Goal: Task Accomplishment & Management: Manage account settings

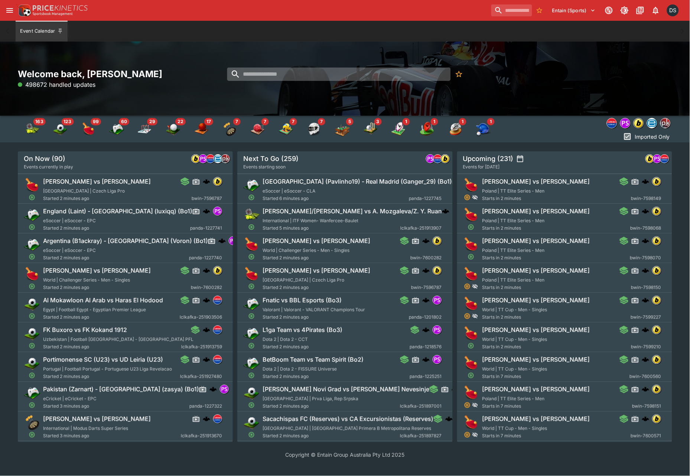
click at [293, 77] on input "search" at bounding box center [338, 74] width 223 height 13
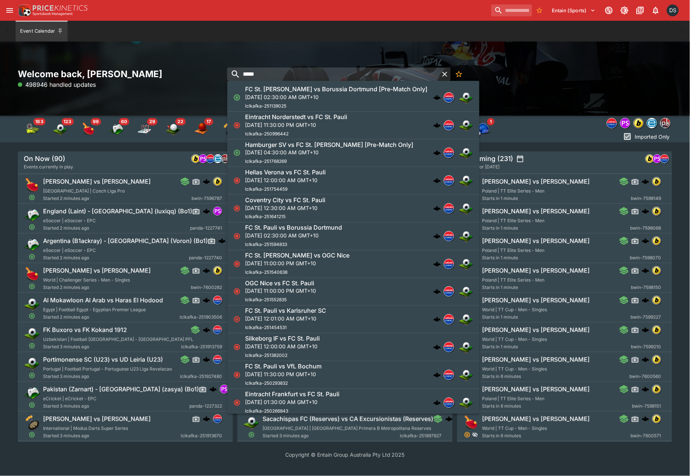
type input "*****"
click at [310, 94] on p "Sun, Aug 24, 2025, 02:30:00 AM GMT+10" at bounding box center [336, 97] width 182 height 8
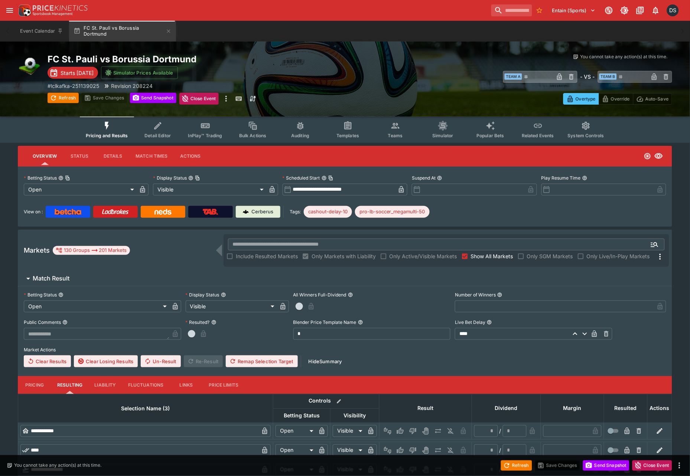
type input "**********"
type input "*******"
type input "**********"
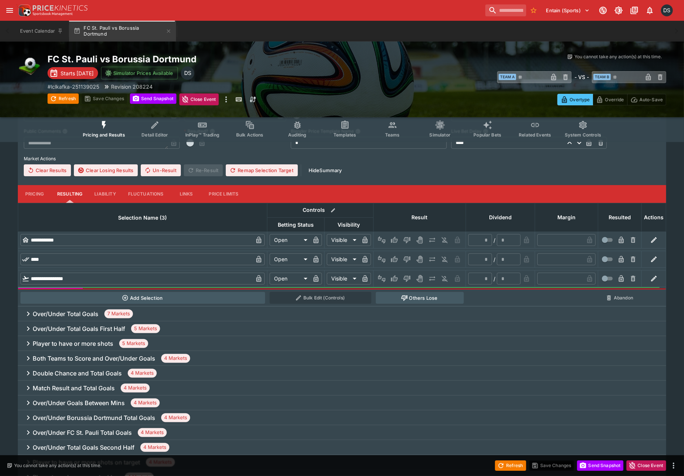
scroll to position [165, 0]
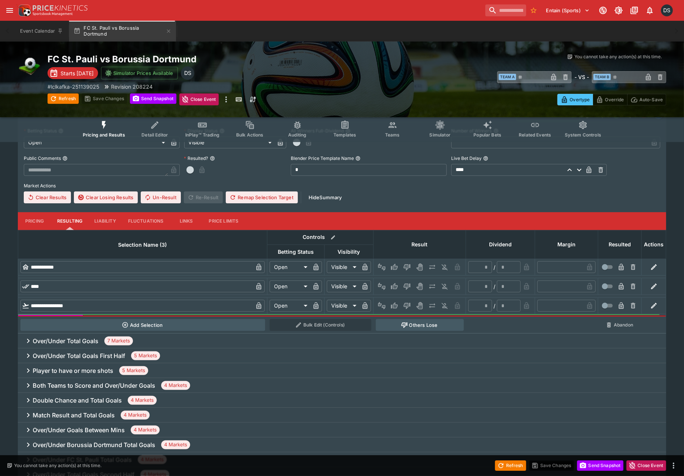
drag, startPoint x: 31, startPoint y: 216, endPoint x: 57, endPoint y: 218, distance: 26.0
click at [31, 216] on button "Pricing" at bounding box center [34, 221] width 33 height 18
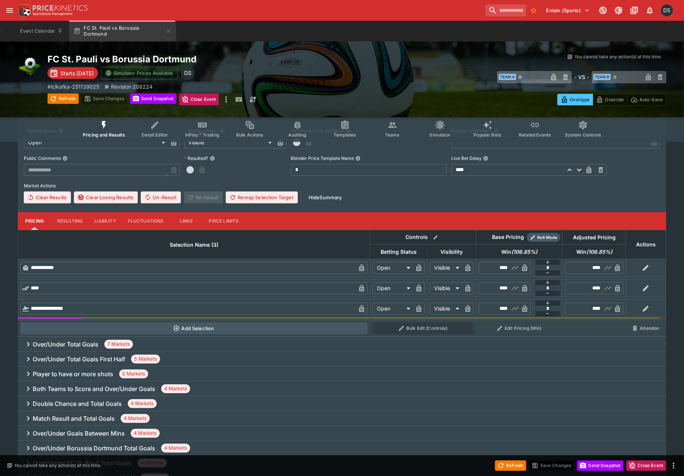
click at [62, 218] on button "Resulting" at bounding box center [69, 221] width 37 height 18
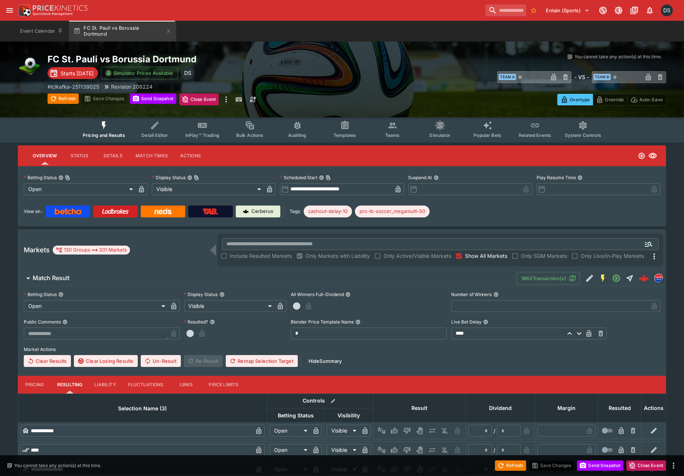
scroll to position [0, 0]
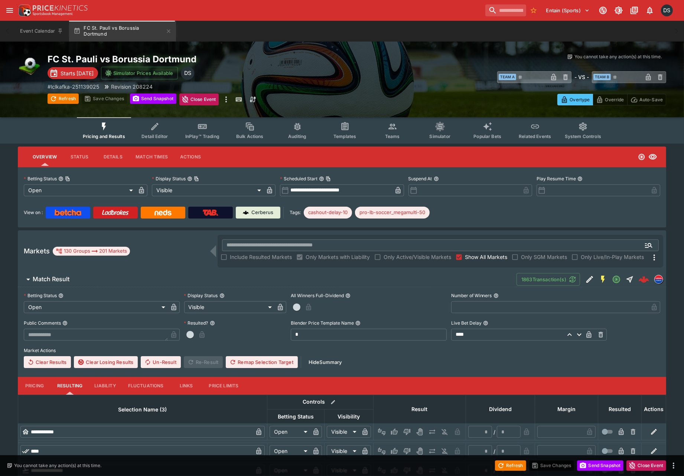
click at [476, 257] on span "Show All Markets" at bounding box center [486, 257] width 42 height 8
click at [58, 275] on h6 "Match Result" at bounding box center [51, 279] width 37 height 8
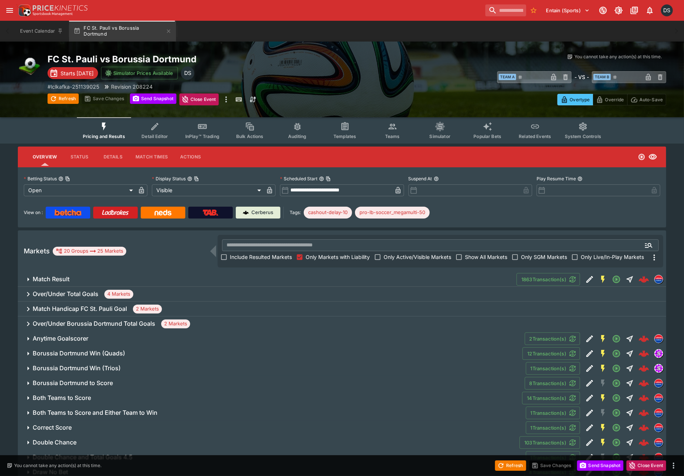
click at [6, 266] on div "**********" at bounding box center [342, 358] width 684 height 422
click at [398, 129] on button "Teams" at bounding box center [393, 130] width 48 height 26
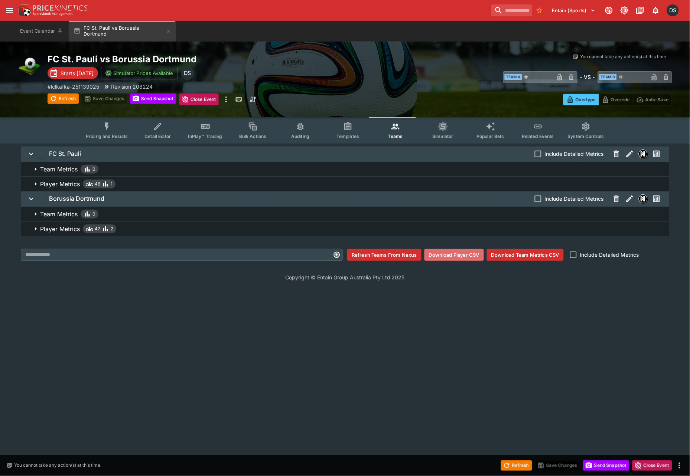
click at [447, 257] on button "Download Player CSV" at bounding box center [453, 255] width 59 height 12
click at [11, 9] on icon "open drawer" at bounding box center [9, 10] width 9 height 9
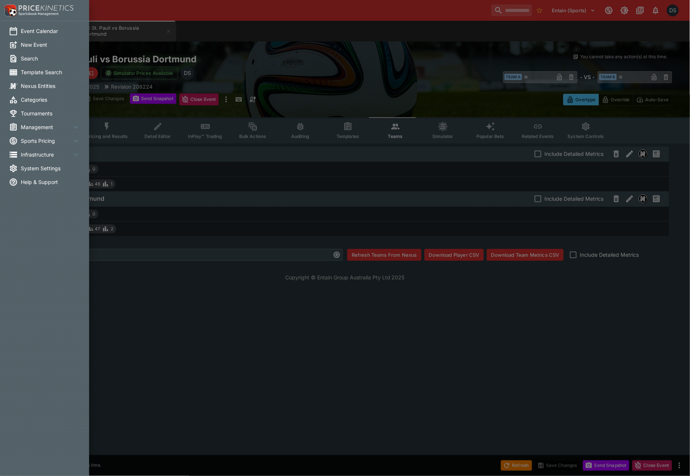
click at [32, 125] on span "Management" at bounding box center [46, 127] width 50 height 8
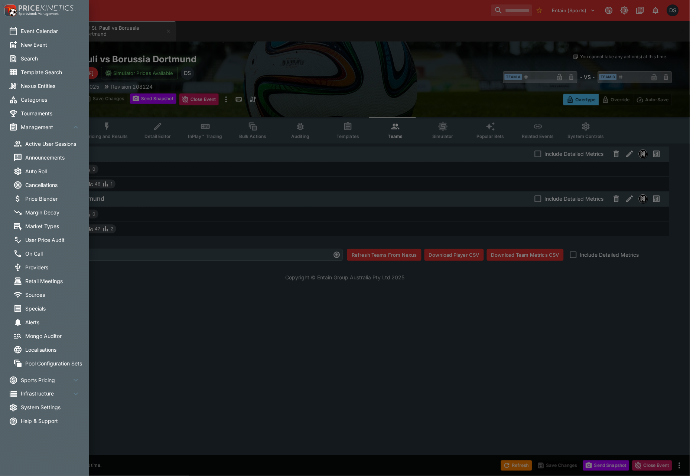
click at [39, 184] on span "Cancellations" at bounding box center [54, 185] width 59 height 8
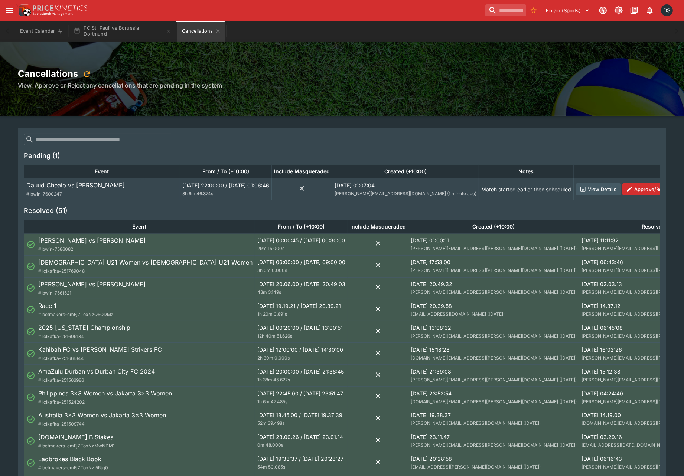
click at [622, 189] on button "Approve/Reject" at bounding box center [648, 189] width 53 height 12
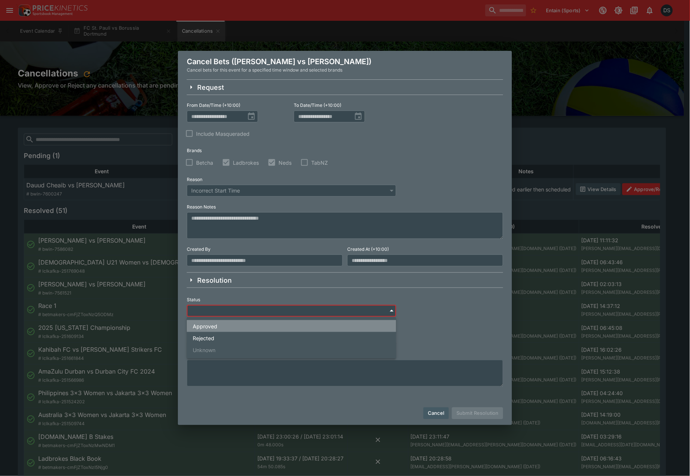
click at [216, 325] on li "Approved" at bounding box center [291, 326] width 209 height 12
type input "**********"
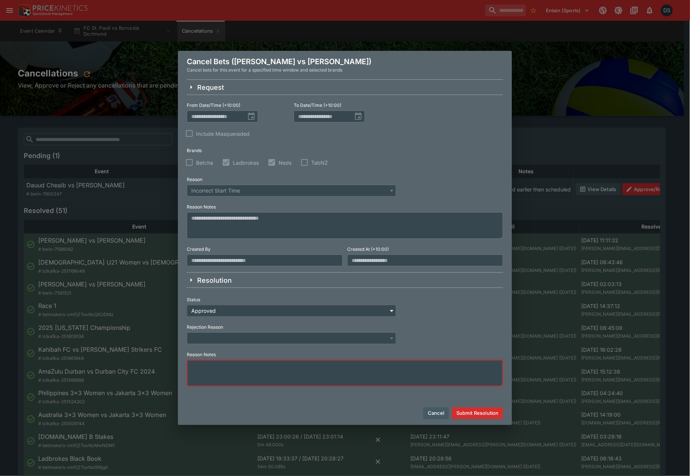
click at [213, 369] on textarea at bounding box center [345, 373] width 316 height 27
type textarea "*********"
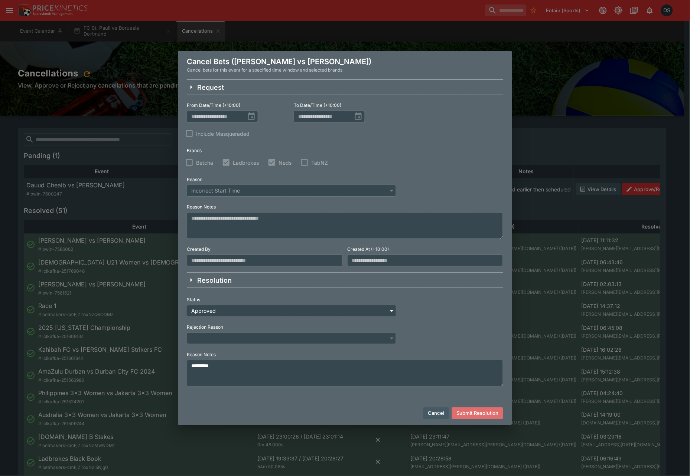
click at [466, 419] on button "Submit Resolution" at bounding box center [477, 414] width 51 height 12
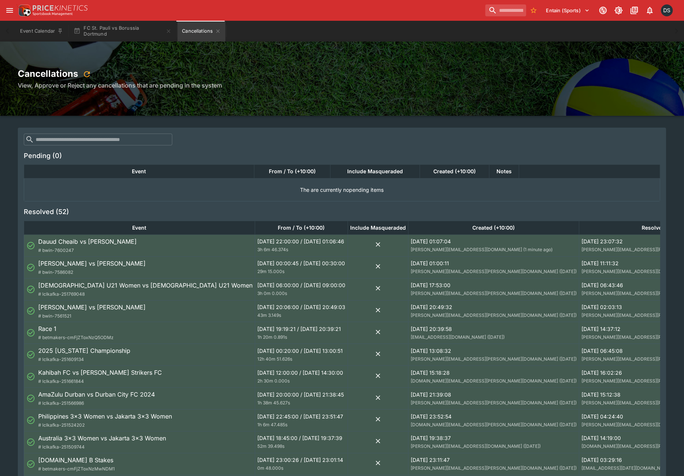
drag, startPoint x: 216, startPoint y: 30, endPoint x: 203, endPoint y: 29, distance: 13.1
click at [216, 30] on icon "Cancellations" at bounding box center [217, 30] width 3 height 3
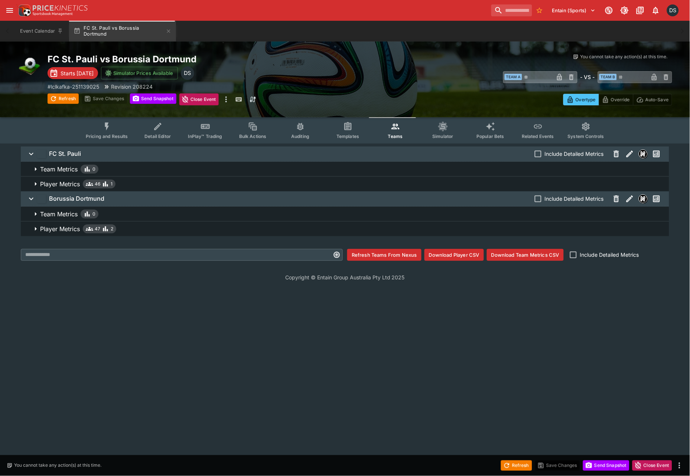
click at [104, 127] on button "Pricing and Results" at bounding box center [107, 130] width 54 height 26
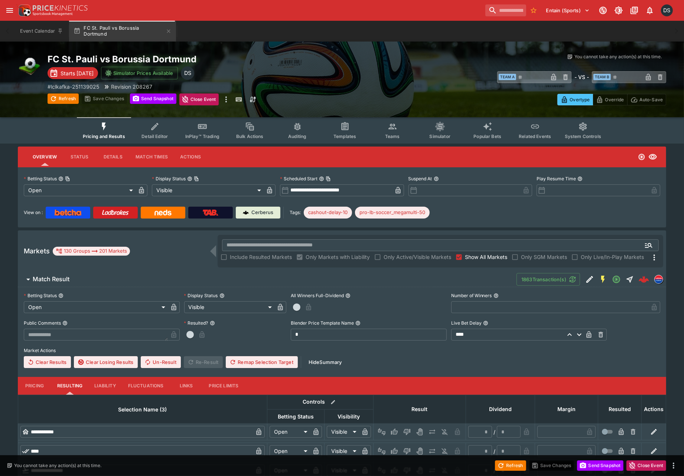
click at [5, 12] on icon "open drawer" at bounding box center [9, 10] width 9 height 9
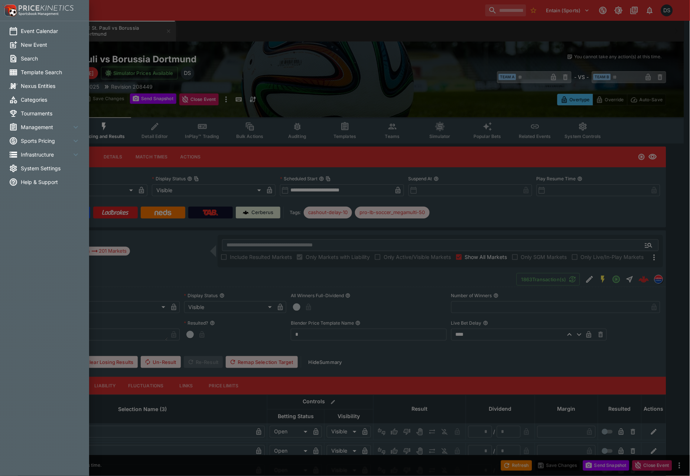
click at [35, 167] on span "System Settings" at bounding box center [50, 168] width 59 height 8
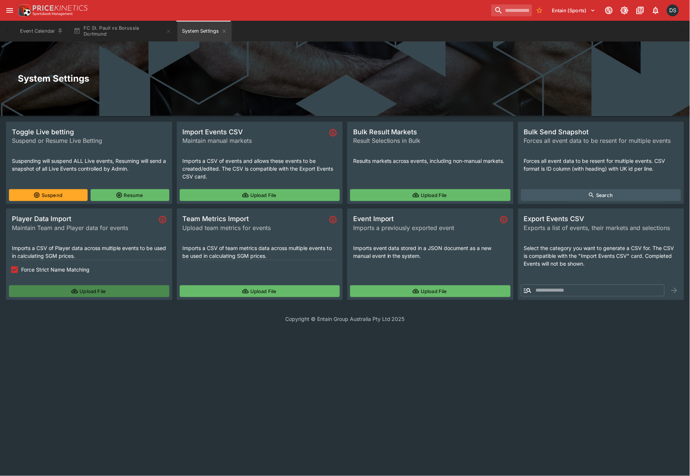
click at [74, 291] on icon "button" at bounding box center [75, 291] width 6 height 3
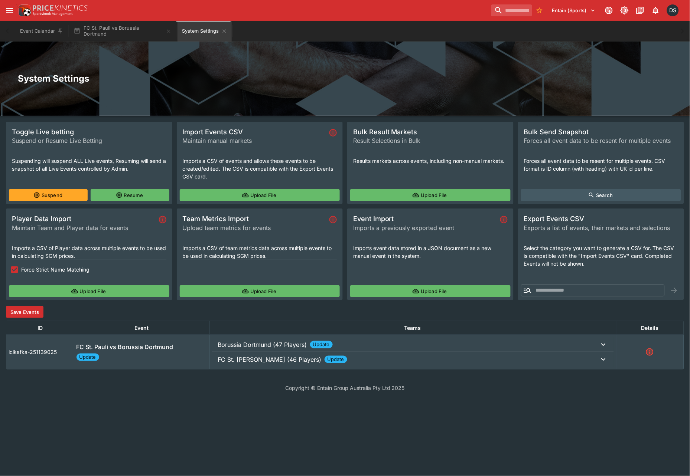
click at [236, 348] on p "Borussia Dortmund (47 Players)" at bounding box center [262, 344] width 89 height 9
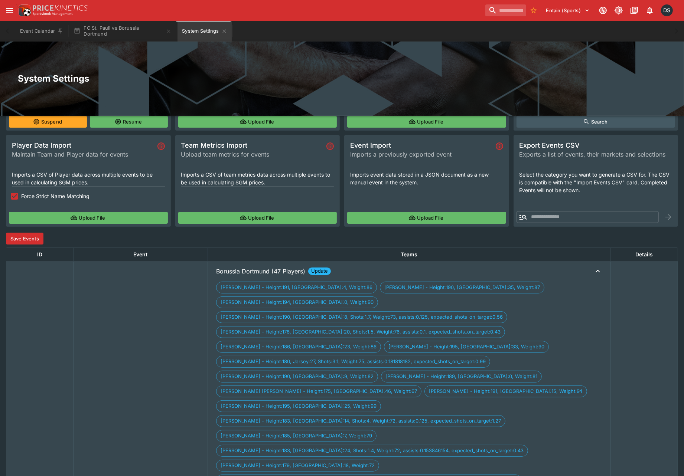
scroll to position [41, 0]
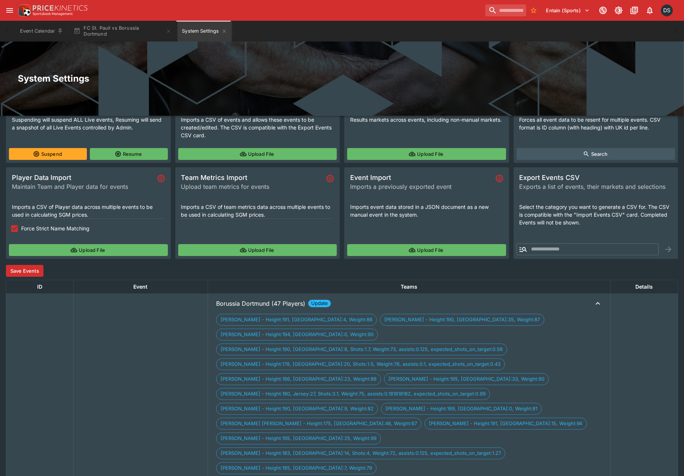
click at [42, 273] on button "Save Events" at bounding box center [24, 271] width 37 height 12
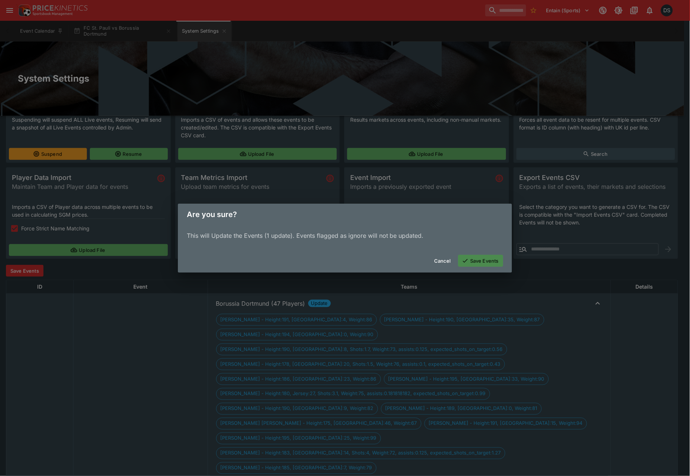
click at [485, 261] on button "Save Events" at bounding box center [480, 261] width 45 height 12
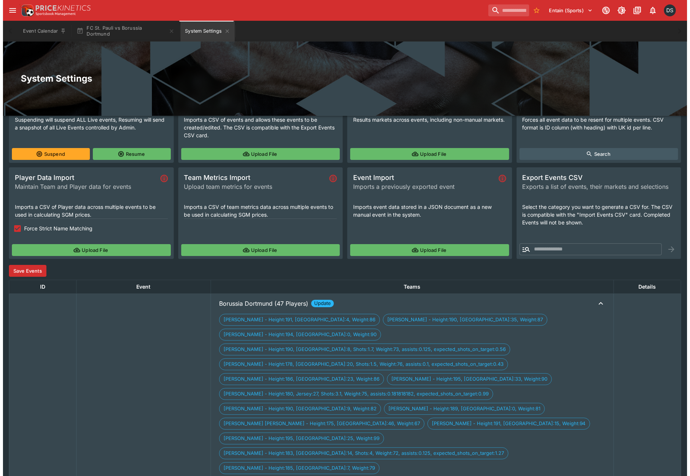
scroll to position [0, 0]
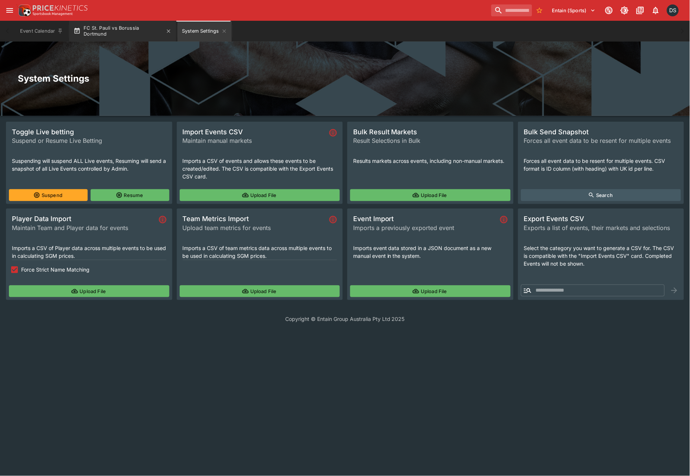
click at [116, 29] on button "FC St. Pauli vs Borussia Dortmund" at bounding box center [122, 31] width 107 height 21
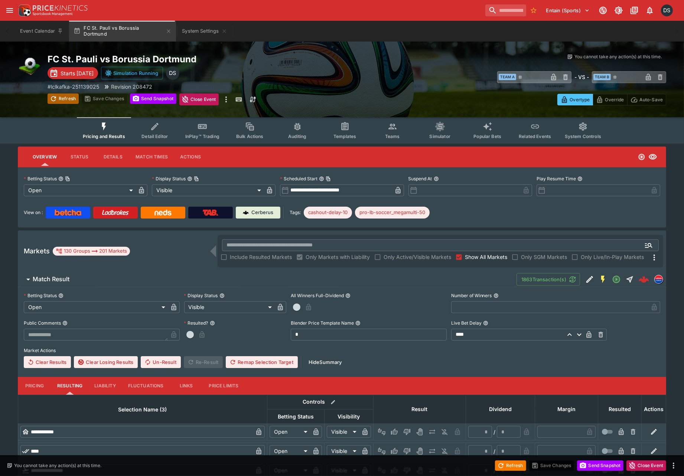
click at [61, 97] on button "Refresh" at bounding box center [63, 99] width 31 height 10
click at [153, 98] on button "Send Snapshot" at bounding box center [153, 99] width 46 height 10
click at [439, 134] on span "Simulator" at bounding box center [440, 137] width 21 height 6
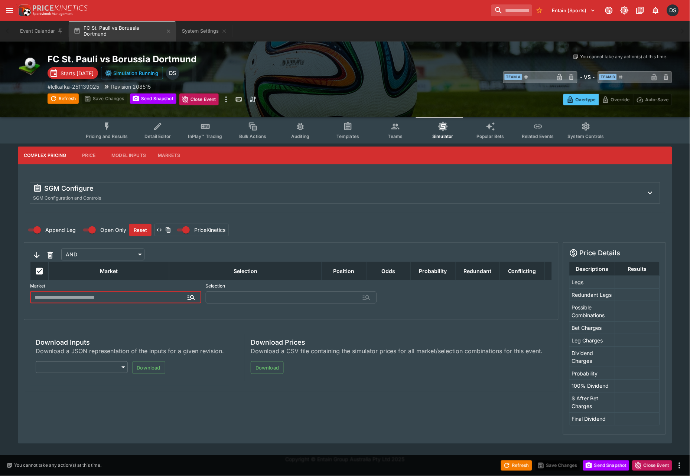
type input "**********"
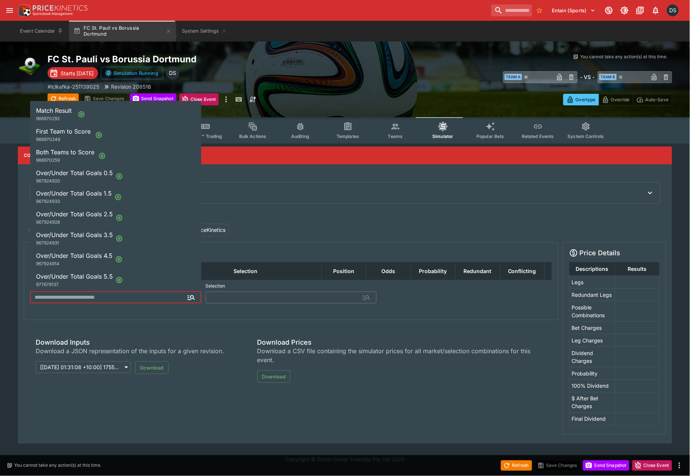
click at [110, 298] on input "text" at bounding box center [109, 298] width 159 height 12
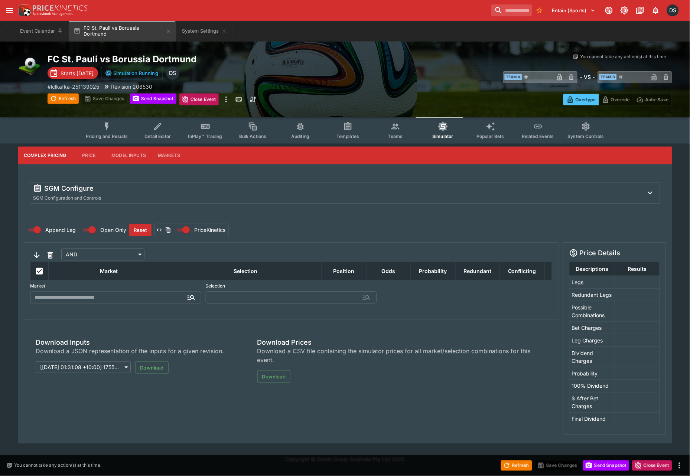
click at [168, 328] on div "**********" at bounding box center [133, 363] width 219 height 75
click at [96, 192] on div "SGM Configure" at bounding box center [335, 188] width 604 height 9
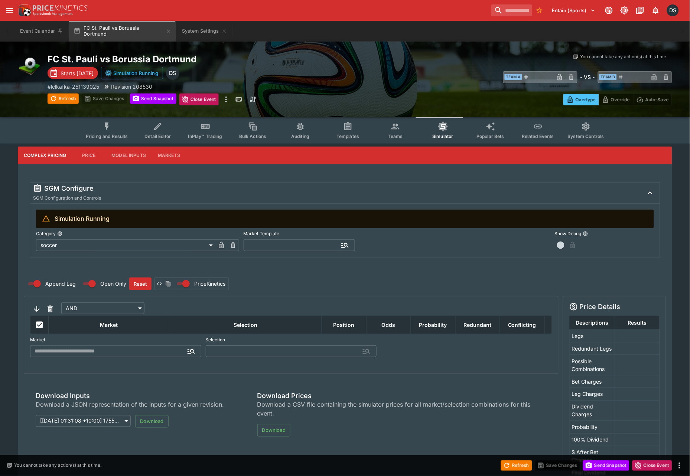
click at [170, 247] on body "Entain (Sports) 1 DS Event Calendar FC St. Pauli vs Borussia Dortmund System Se…" at bounding box center [345, 263] width 690 height 526
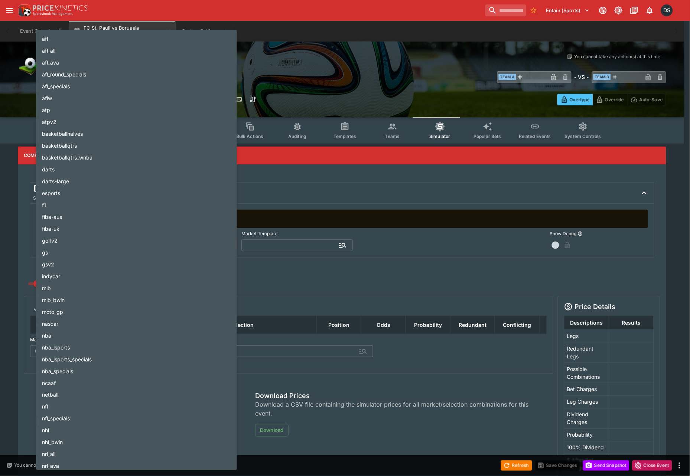
scroll to position [265, 0]
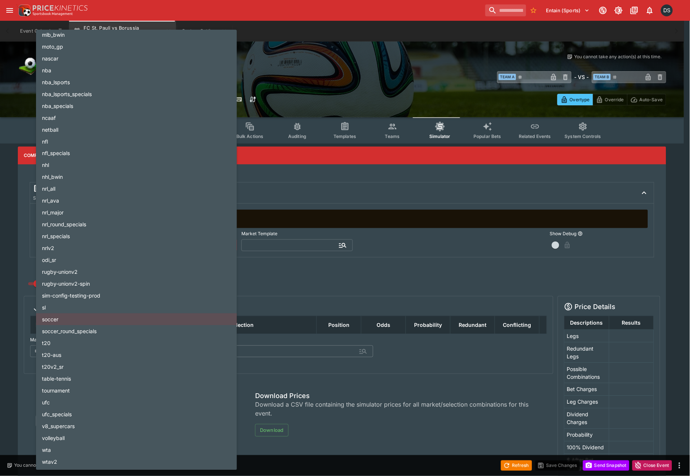
click at [292, 245] on div at bounding box center [345, 238] width 690 height 476
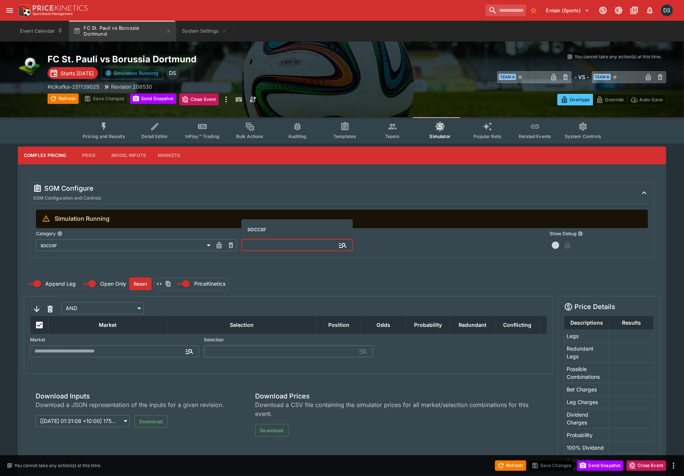
click at [282, 246] on input "text" at bounding box center [290, 245] width 99 height 12
click at [285, 230] on li "soccer" at bounding box center [296, 228] width 111 height 13
type input "******"
click at [414, 247] on button "Apply Template" at bounding box center [414, 245] width 45 height 12
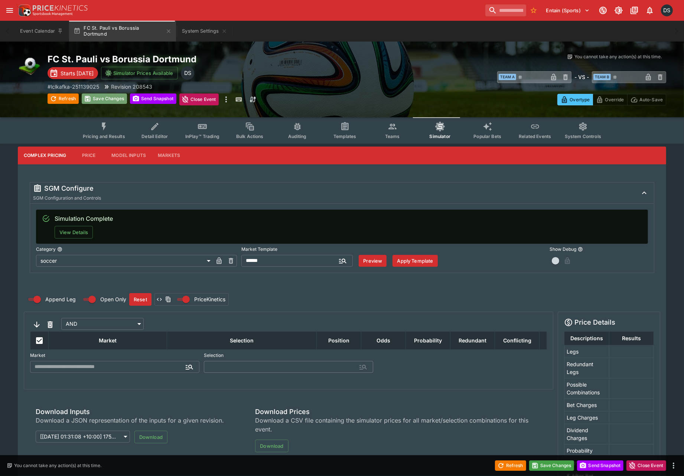
click at [107, 100] on button "Save Changes" at bounding box center [104, 99] width 45 height 10
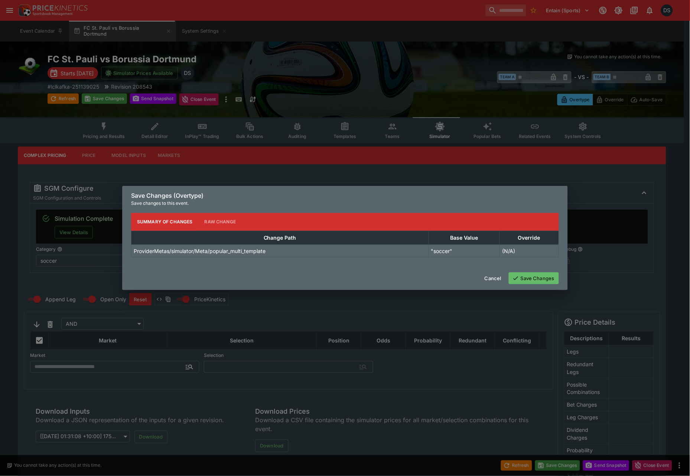
click at [532, 277] on button "Save Changes" at bounding box center [534, 279] width 50 height 12
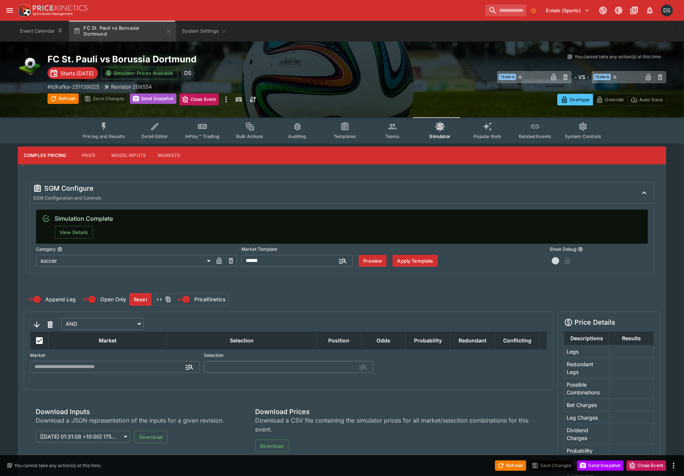
click at [146, 99] on button "Send Snapshot" at bounding box center [153, 99] width 46 height 10
click at [32, 34] on button "Event Calendar" at bounding box center [42, 31] width 52 height 21
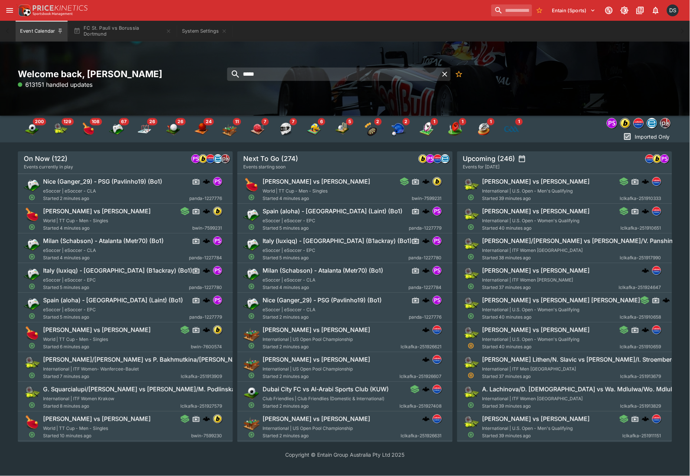
drag, startPoint x: 280, startPoint y: 72, endPoint x: 200, endPoint y: 85, distance: 81.5
click at [200, 85] on div "Welcome back, Daniel Solti 613151 handled updates *****" at bounding box center [345, 78] width 654 height 21
click at [261, 73] on input "*****" at bounding box center [333, 74] width 212 height 13
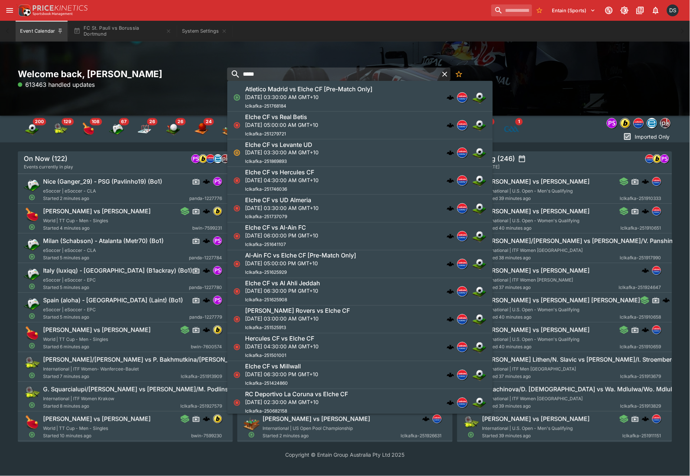
type input "*****"
click at [327, 98] on p "Sun, Aug 24, 2025, 03:30:00 AM GMT+10" at bounding box center [308, 97] width 127 height 8
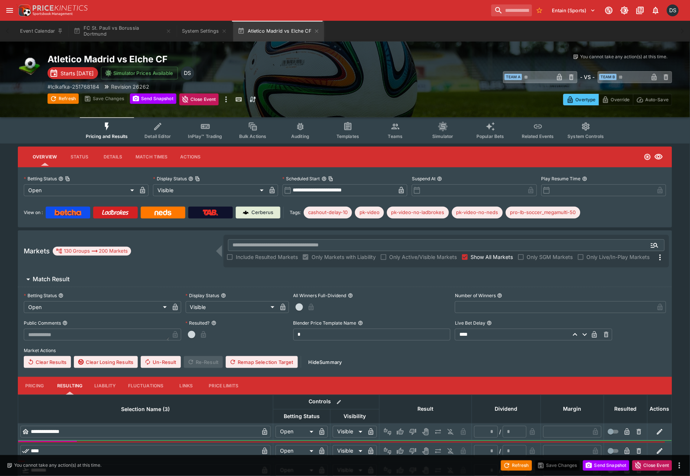
type input "**********"
type input "*******"
type input "**********"
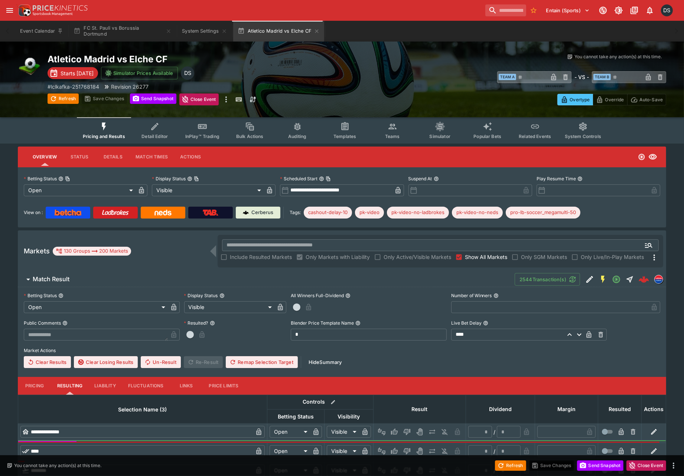
click at [395, 131] on button "Teams" at bounding box center [393, 130] width 48 height 26
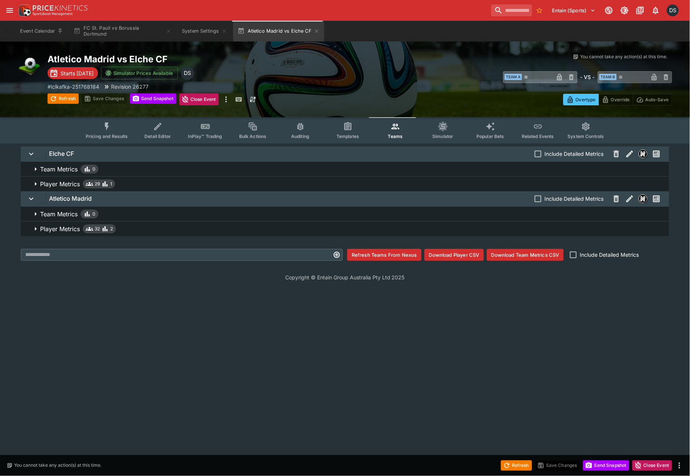
click at [453, 256] on button "Download Player CSV" at bounding box center [453, 255] width 59 height 12
click at [9, 230] on div "Elche CF Include Detailed Metrics Team Metrics 0 Player Metrics 29 1 Atletico M…" at bounding box center [345, 204] width 690 height 121
click at [16, 290] on html "Entain (Sports) 1 DS Event Calendar FC St. Pauli vs Borussia Dortmund System Se…" at bounding box center [345, 145] width 690 height 290
click at [196, 30] on button "System Settings" at bounding box center [204, 31] width 54 height 21
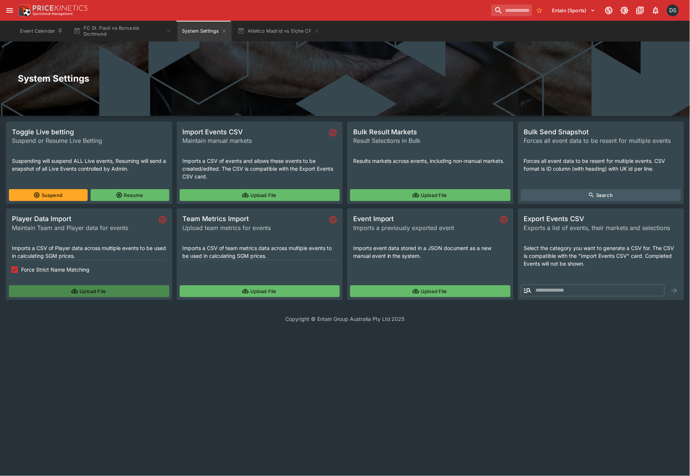
click at [86, 286] on button "Upload File" at bounding box center [89, 291] width 160 height 12
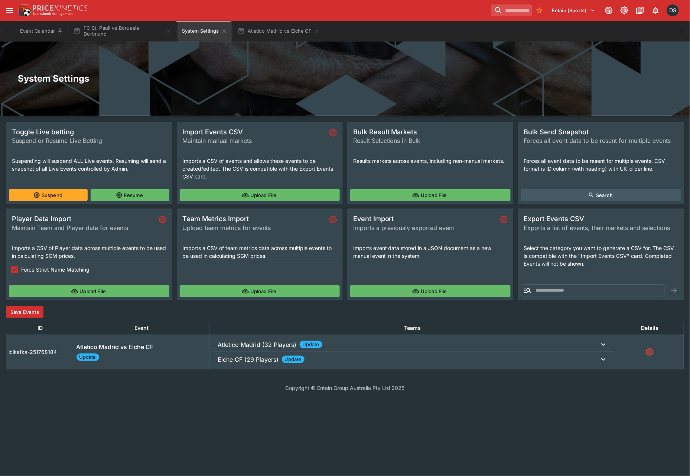
click at [21, 312] on button "Save Events" at bounding box center [24, 312] width 37 height 12
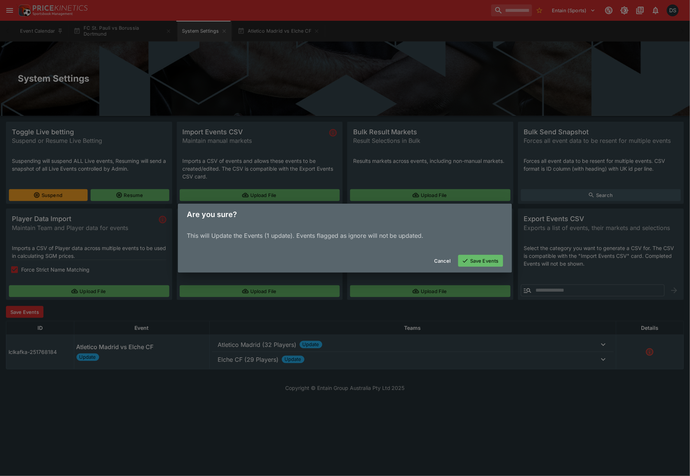
click at [472, 264] on button "Save Events" at bounding box center [480, 261] width 45 height 12
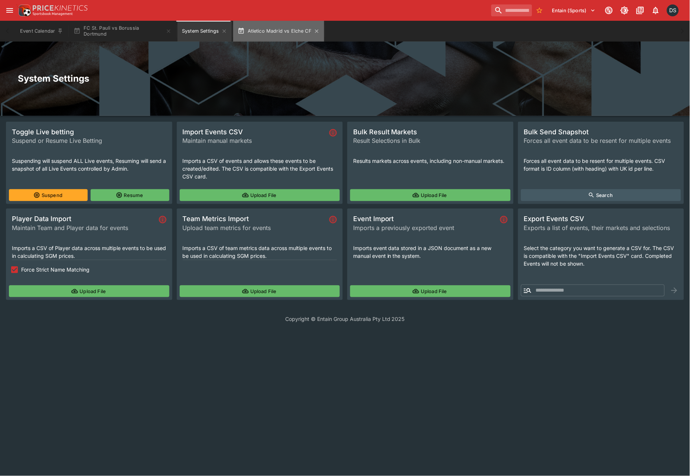
click at [265, 32] on button "Atletico Madrid vs Elche CF" at bounding box center [278, 31] width 91 height 21
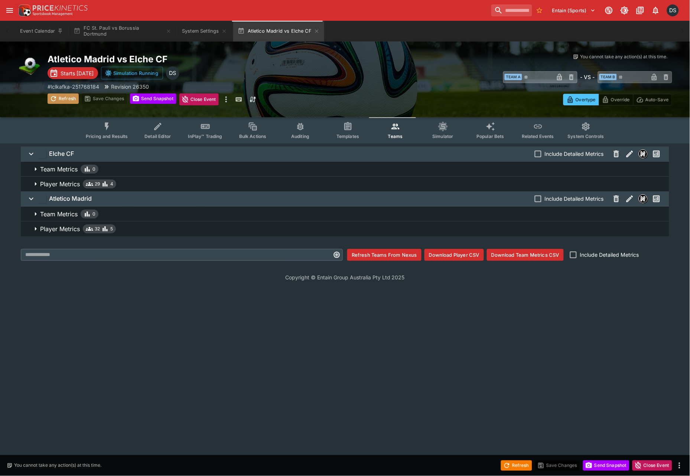
click at [58, 99] on button "Refresh" at bounding box center [63, 99] width 31 height 10
click at [154, 98] on button "Send Snapshot" at bounding box center [153, 99] width 46 height 10
click at [443, 129] on icon "Event type filters" at bounding box center [443, 127] width 10 height 10
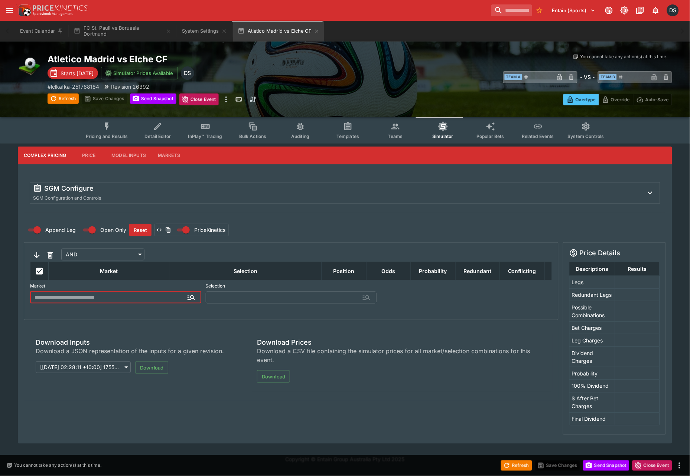
type input "**********"
click at [104, 198] on div "SGM Configure SGM Configuration and Controls" at bounding box center [338, 193] width 610 height 18
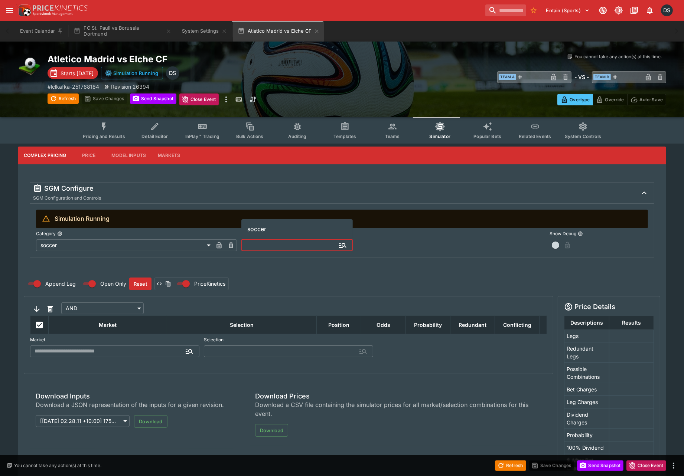
click at [274, 242] on input "text" at bounding box center [290, 245] width 99 height 12
click at [279, 231] on li "soccer" at bounding box center [296, 228] width 111 height 13
type input "******"
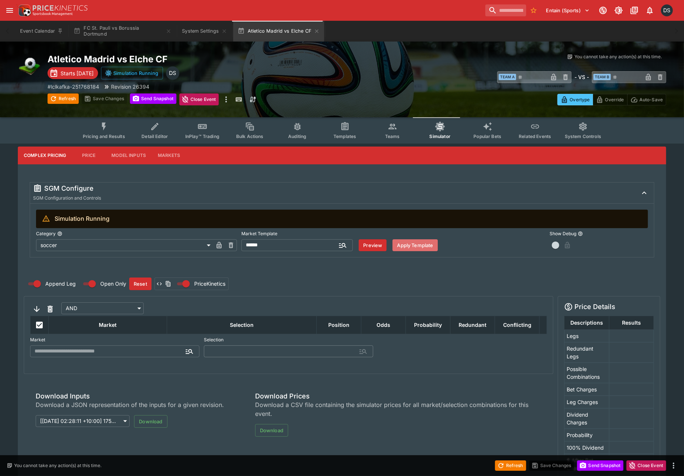
click at [411, 244] on button "Apply Template" at bounding box center [414, 245] width 45 height 12
click at [105, 100] on button "Save Changes" at bounding box center [104, 99] width 45 height 10
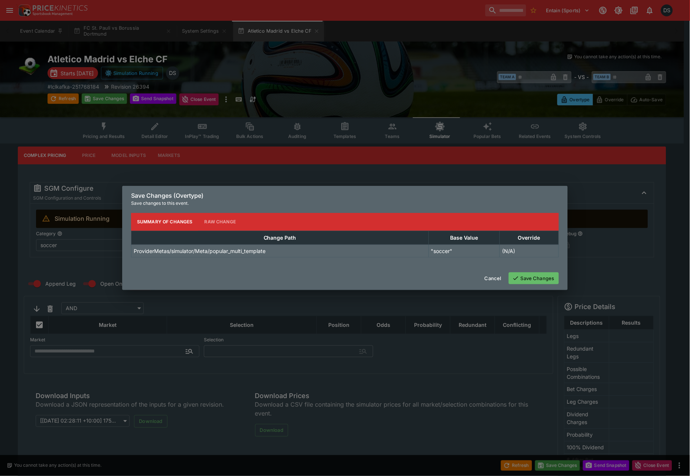
click at [542, 278] on button "Save Changes" at bounding box center [534, 279] width 50 height 12
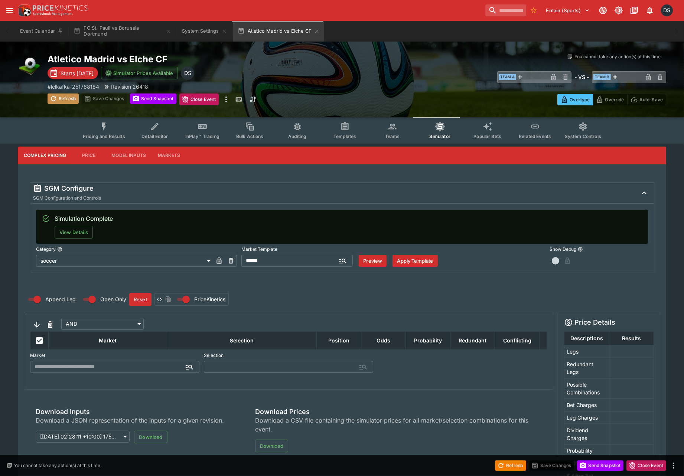
click at [63, 98] on button "Refresh" at bounding box center [63, 99] width 31 height 10
click at [149, 98] on button "Send Snapshot" at bounding box center [153, 99] width 46 height 10
click at [115, 27] on button "FC St. Pauli vs Borussia Dortmund" at bounding box center [122, 31] width 107 height 21
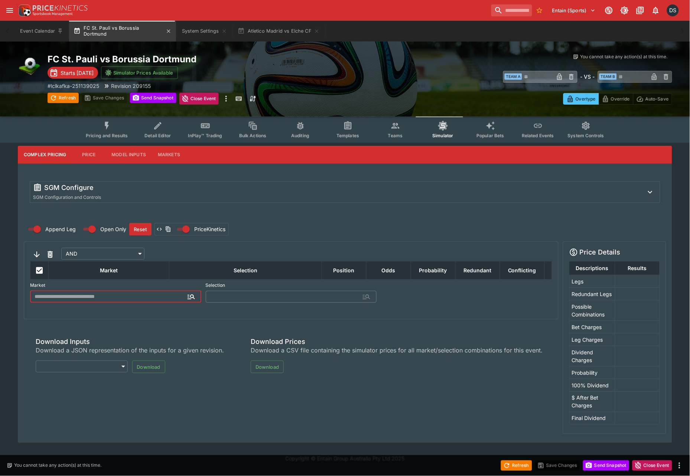
type input "**********"
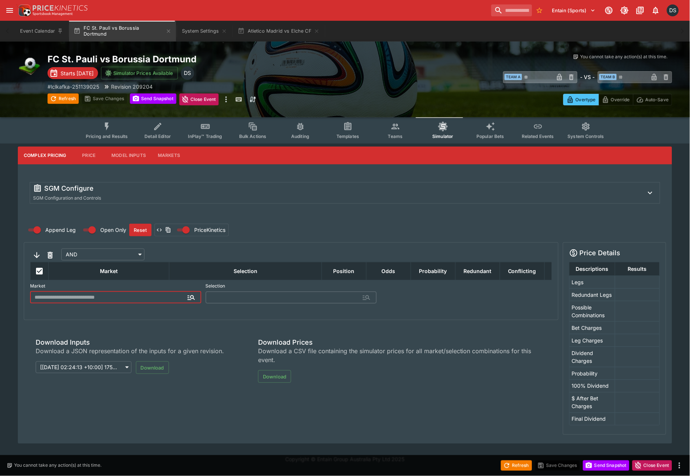
click at [119, 123] on button "Pricing and Results" at bounding box center [107, 130] width 54 height 26
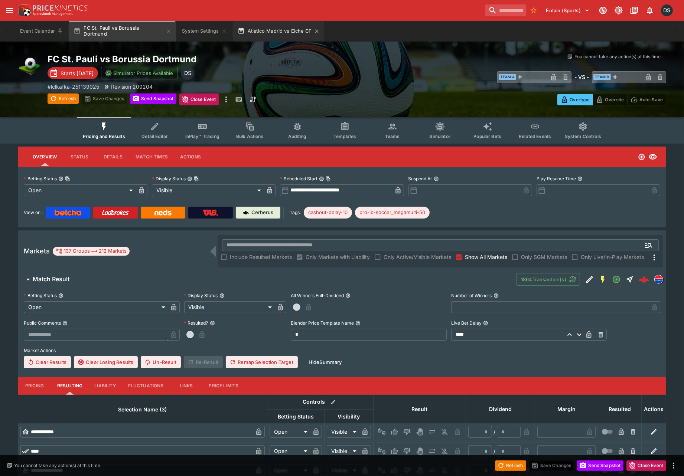
click at [270, 28] on button "Atletico Madrid vs Elche CF" at bounding box center [278, 31] width 91 height 21
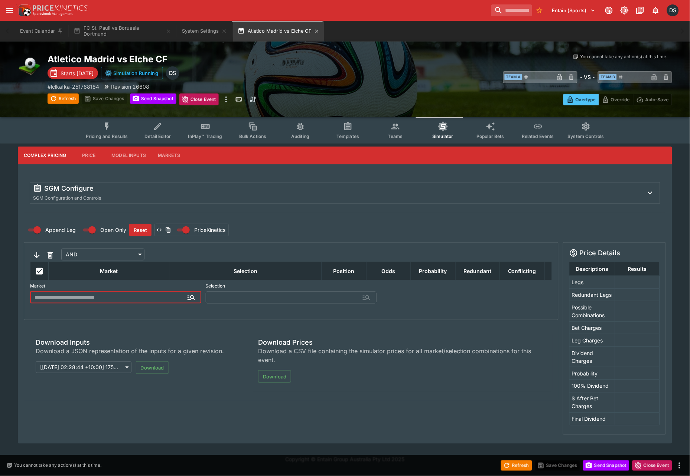
type input "**********"
click at [109, 125] on icon "Event type filters" at bounding box center [107, 127] width 4 height 8
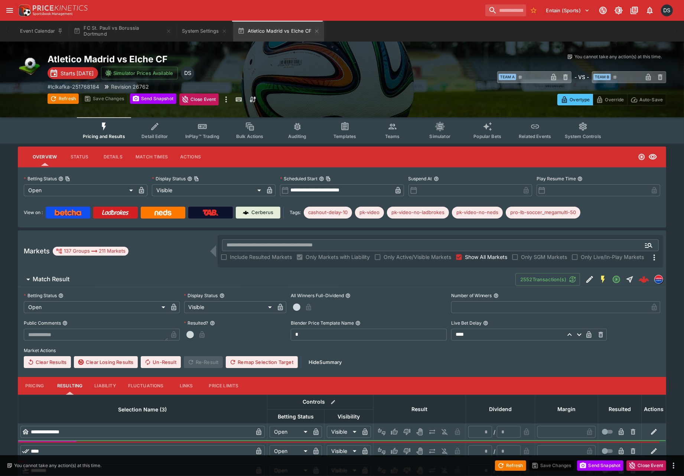
click at [36, 32] on button "Event Calendar" at bounding box center [42, 31] width 52 height 21
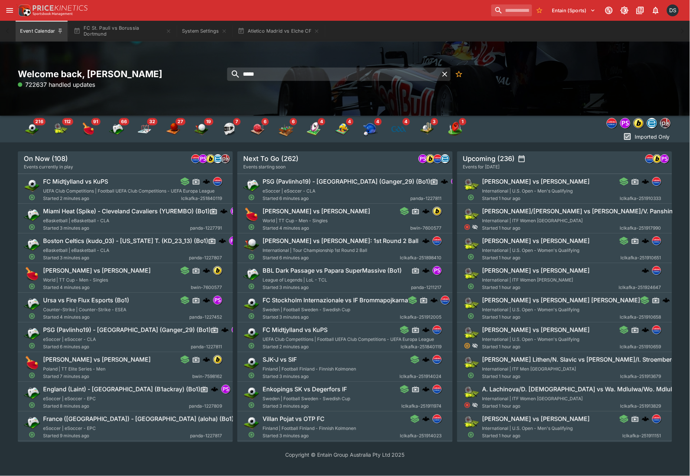
drag, startPoint x: 277, startPoint y: 73, endPoint x: 206, endPoint y: 77, distance: 70.3
click at [206, 77] on div "Welcome back, Daniel Solti 722637 handled updates *****" at bounding box center [345, 78] width 654 height 21
click at [281, 73] on input "*****" at bounding box center [333, 74] width 212 height 13
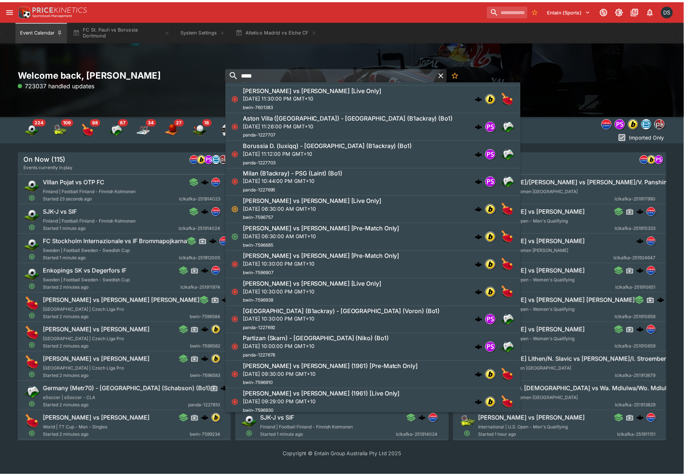
scroll to position [577, 0]
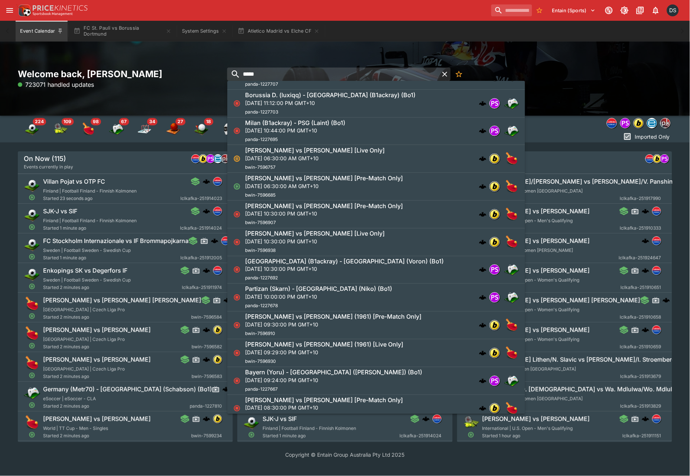
drag, startPoint x: 293, startPoint y: 75, endPoint x: 215, endPoint y: 84, distance: 77.7
click at [215, 84] on div "Welcome back, Daniel Solti 723071 handled updates *****" at bounding box center [345, 78] width 654 height 21
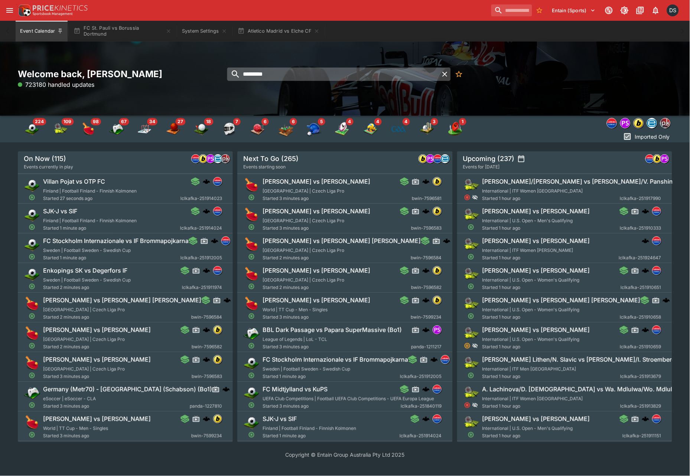
click at [283, 73] on input "*********" at bounding box center [333, 74] width 212 height 13
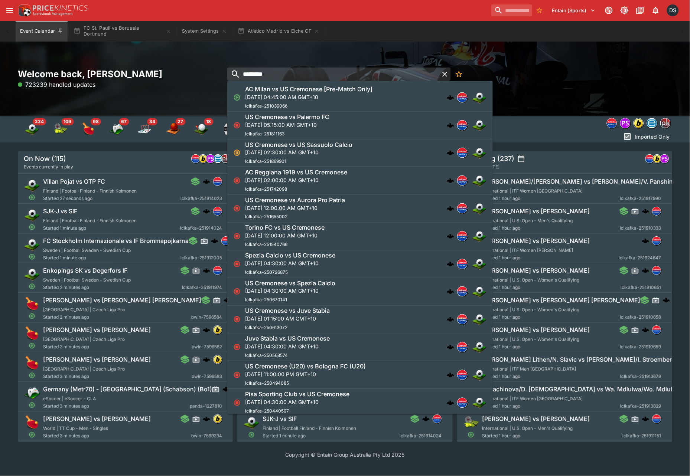
type input "*********"
click at [301, 97] on p "Sun, Aug 24, 2025, 04:45:00 AM GMT+10" at bounding box center [308, 97] width 127 height 8
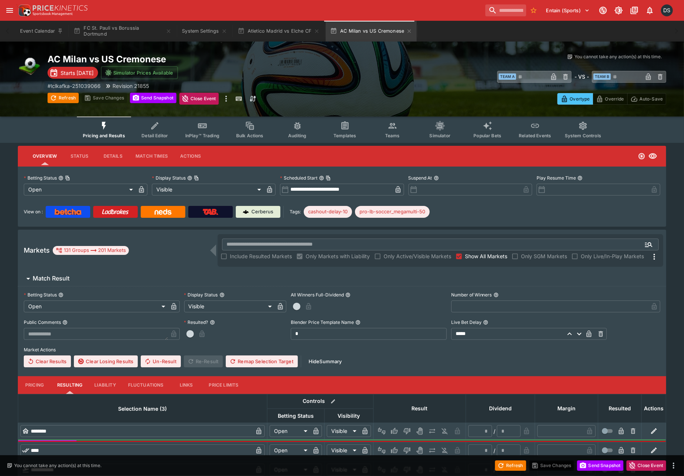
type input "**********"
type input "*******"
type input "**********"
click at [34, 279] on h6 "Match Result" at bounding box center [51, 279] width 37 height 8
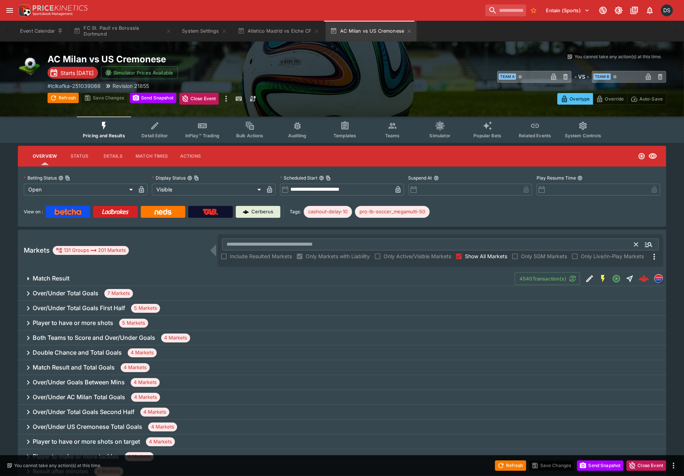
click at [268, 239] on input "text" at bounding box center [428, 245] width 412 height 12
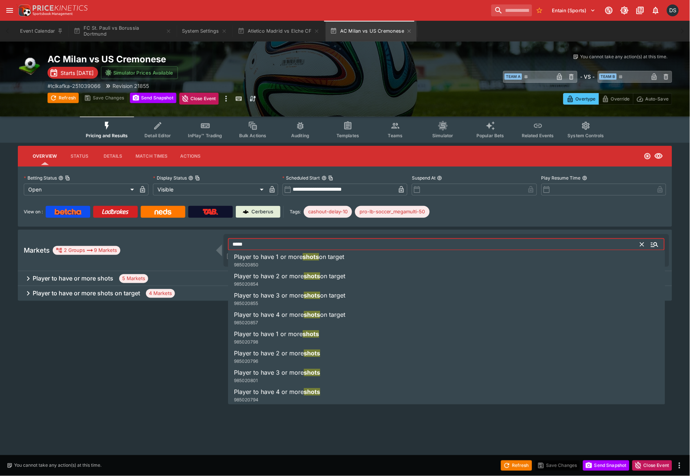
type input "*****"
click at [114, 327] on html "Entain (Sports) 1 DS Event Calendar FC St. Pauli vs Borussia Dortmund System Se…" at bounding box center [345, 163] width 690 height 327
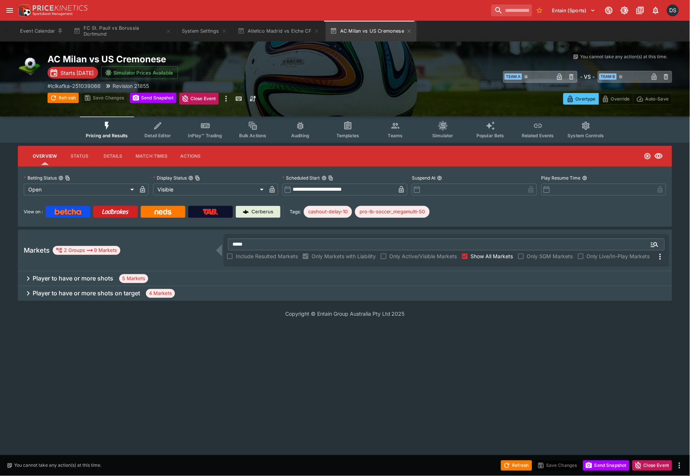
click at [50, 273] on div "Player to have or more shots 5 Markets" at bounding box center [345, 278] width 654 height 15
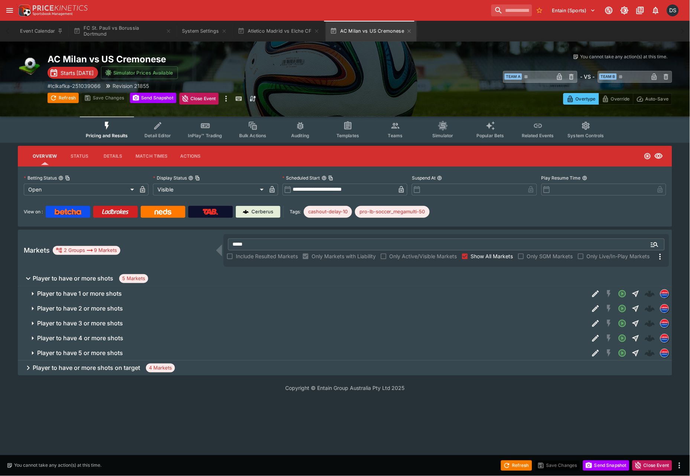
click at [50, 273] on button "Player to have or more shots 5 Markets" at bounding box center [345, 278] width 654 height 15
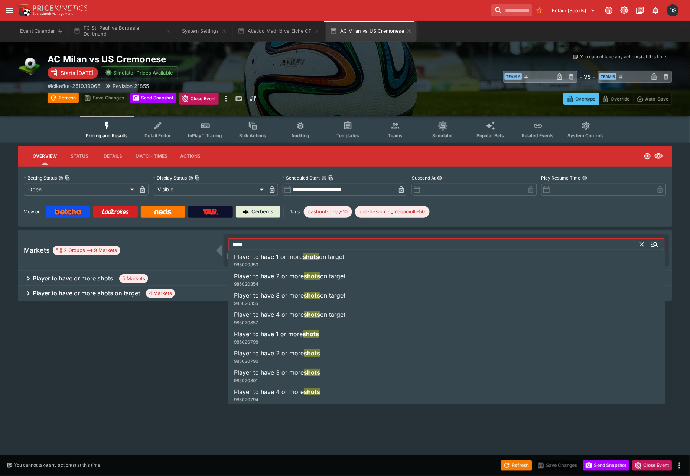
drag, startPoint x: 251, startPoint y: 244, endPoint x: 167, endPoint y: 257, distance: 84.4
click at [167, 257] on div "Markets 2 Groups 9 Markets ***** ​ Include Resulted Markets Only Markets with L…" at bounding box center [345, 251] width 654 height 42
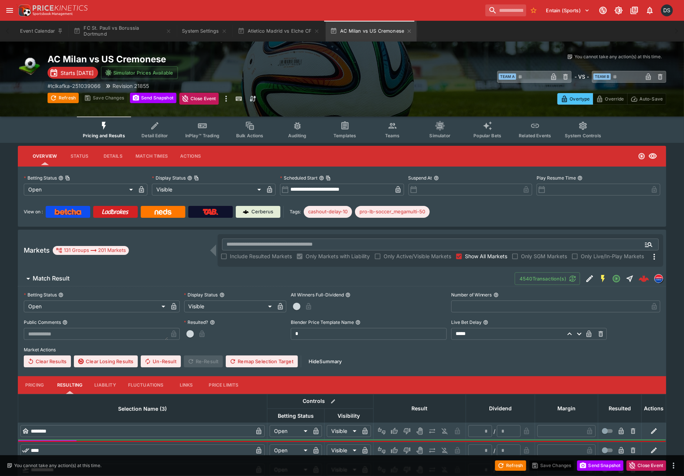
click at [141, 238] on div "Markets 131 Groups 201 Markets ​ Include Resulted Markets Only Markets with Lia…" at bounding box center [342, 251] width 648 height 42
click at [391, 128] on icon "Event type filters" at bounding box center [392, 126] width 8 height 6
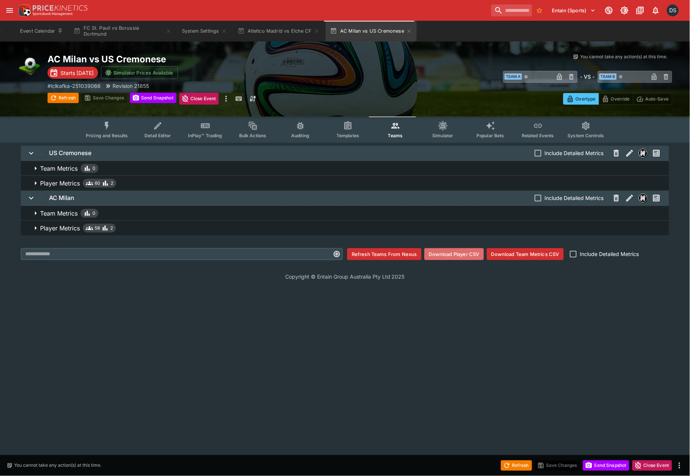
click at [449, 253] on button "Download Player CSV" at bounding box center [453, 254] width 59 height 12
click at [15, 290] on html "Entain (Sports) 1 DS Event Calendar FC St. Pauli vs Borussia Dortmund System Se…" at bounding box center [345, 145] width 690 height 290
click at [53, 290] on html "Entain (Sports) 1 DS Event Calendar FC St. Pauli vs Borussia Dortmund System Se…" at bounding box center [345, 145] width 690 height 290
click at [117, 31] on button "FC St. Pauli vs Borussia Dortmund" at bounding box center [122, 31] width 107 height 21
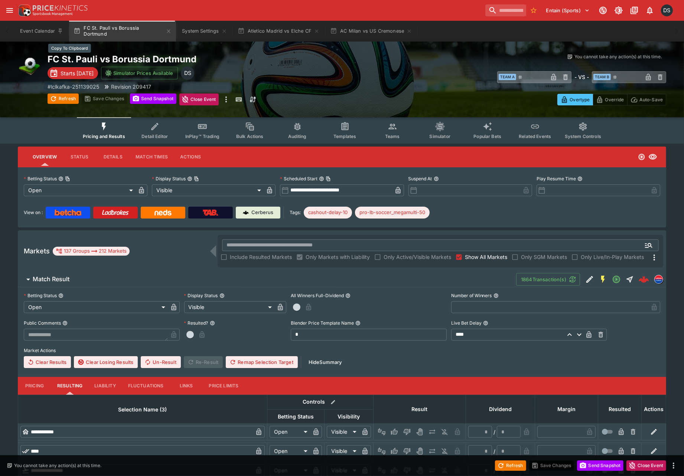
click at [111, 56] on h2 "FC St. Pauli vs Borussia Dortmund" at bounding box center [202, 59] width 309 height 12
click at [358, 31] on button "AC Milan vs US Cremonese" at bounding box center [371, 31] width 91 height 21
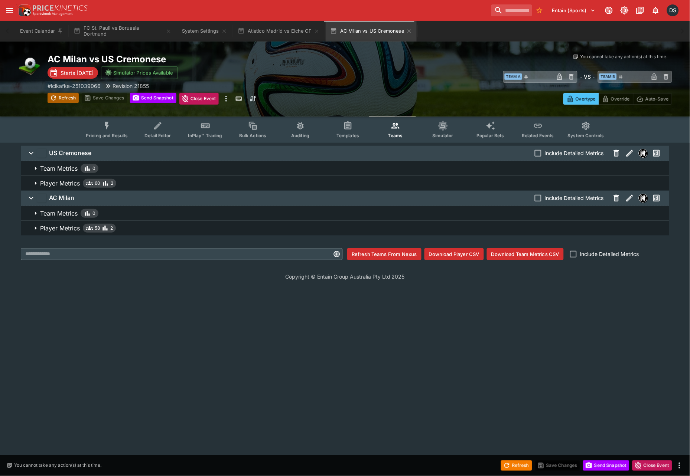
click at [53, 97] on icon "button" at bounding box center [53, 97] width 7 height 7
click at [208, 26] on button "System Settings" at bounding box center [204, 31] width 54 height 21
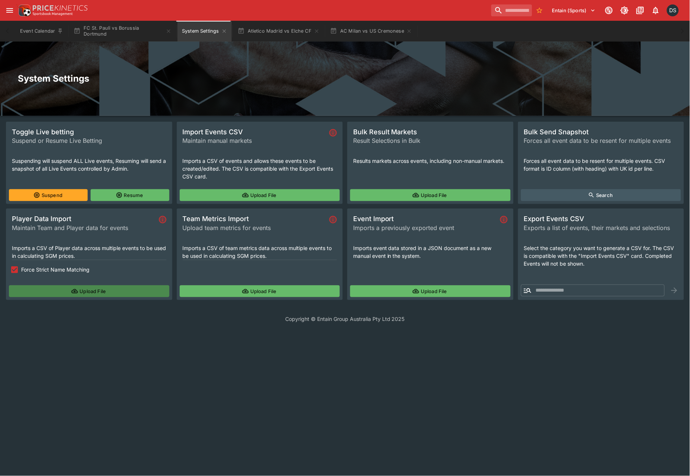
click at [64, 293] on button "Upload File" at bounding box center [89, 291] width 160 height 12
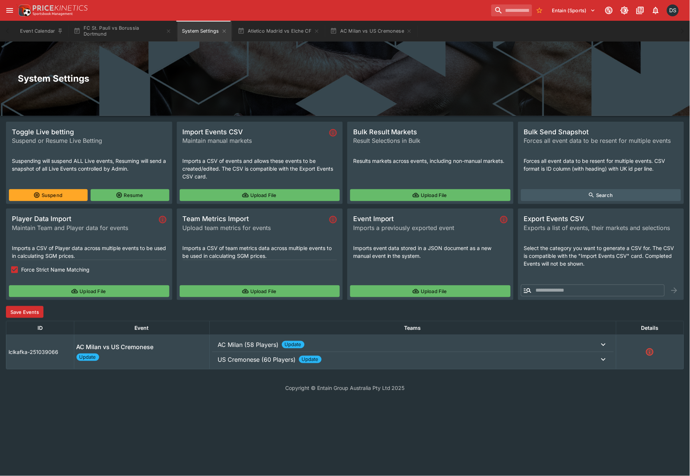
click at [249, 344] on p "AC Milan (58 Players)" at bounding box center [248, 344] width 61 height 9
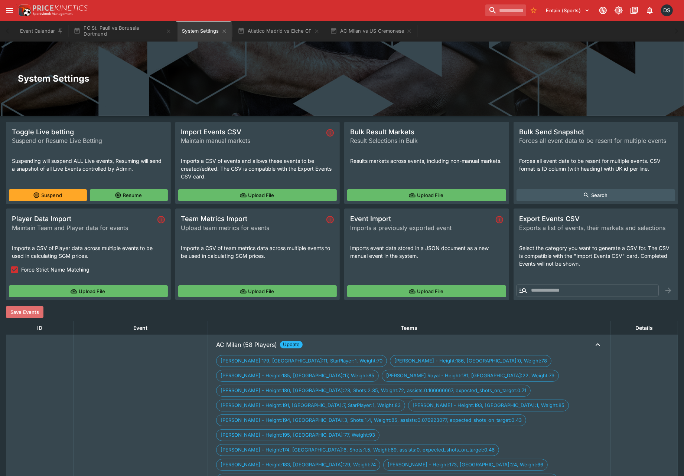
click at [37, 312] on button "Save Events" at bounding box center [24, 312] width 37 height 12
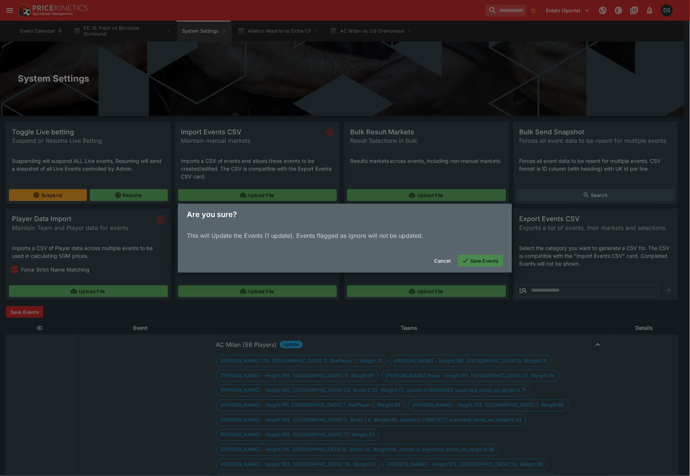
click at [484, 262] on button "Save Events" at bounding box center [480, 261] width 45 height 12
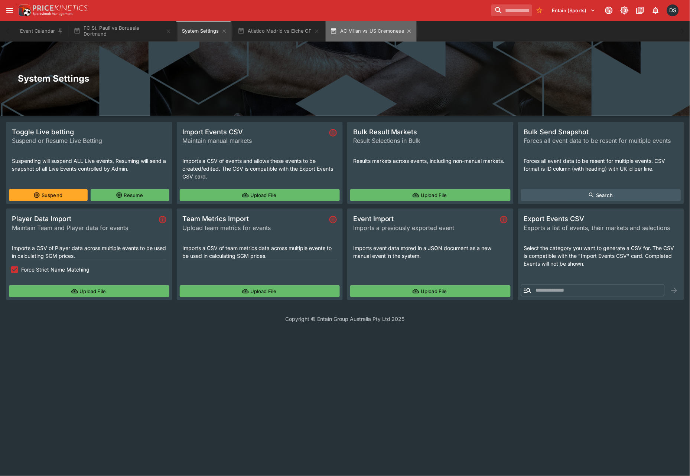
click at [358, 34] on button "AC Milan vs US Cremonese" at bounding box center [371, 31] width 91 height 21
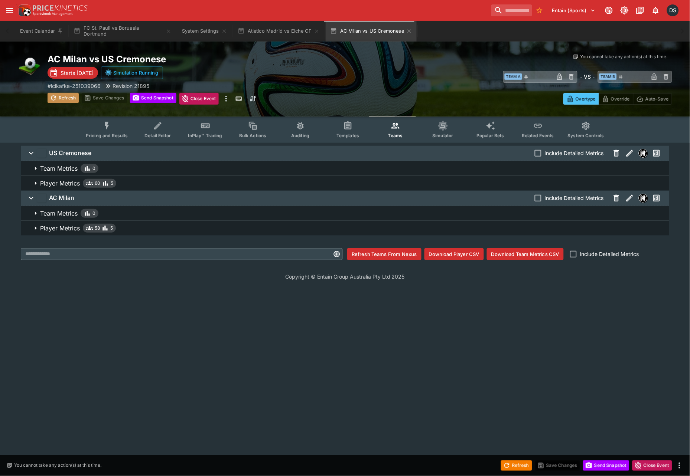
click at [65, 99] on button "Refresh" at bounding box center [63, 98] width 31 height 10
click at [147, 102] on button "Send Snapshot" at bounding box center [153, 98] width 46 height 10
click at [281, 32] on button "Atletico Madrid vs Elche CF" at bounding box center [278, 31] width 91 height 21
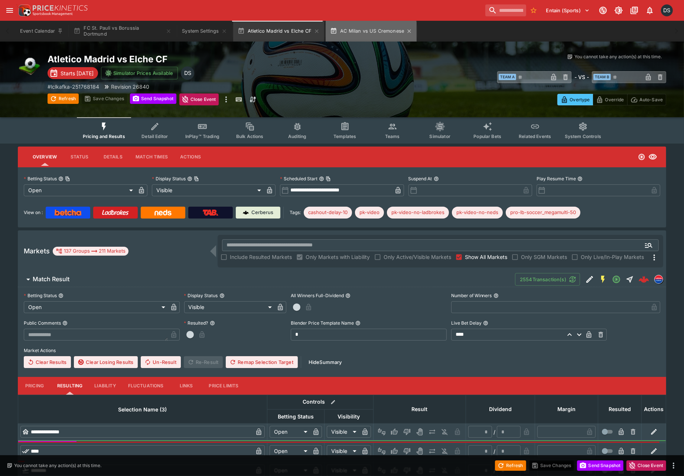
click at [348, 32] on button "AC Milan vs US Cremonese" at bounding box center [371, 31] width 91 height 21
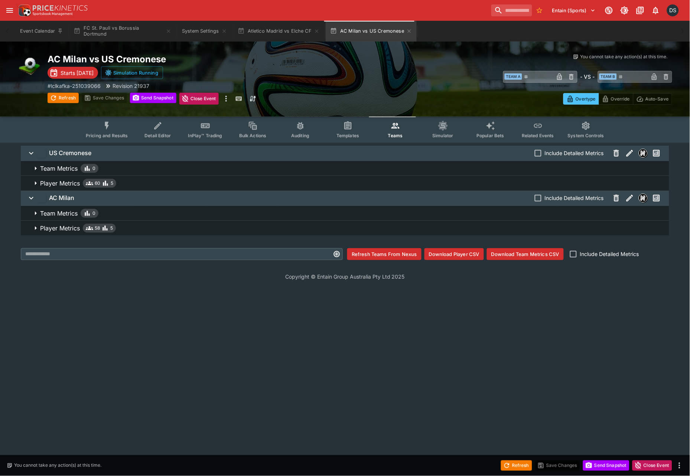
click at [449, 131] on button "Simulator" at bounding box center [443, 130] width 48 height 26
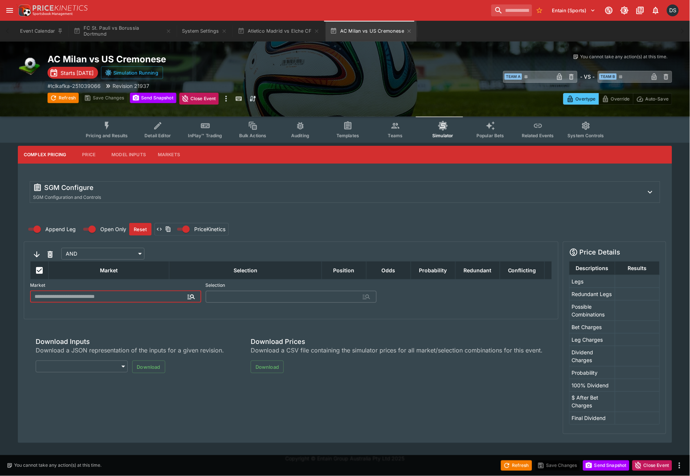
type input "**********"
click at [138, 197] on div "SGM Configure SGM Configuration and Controls" at bounding box center [338, 192] width 610 height 18
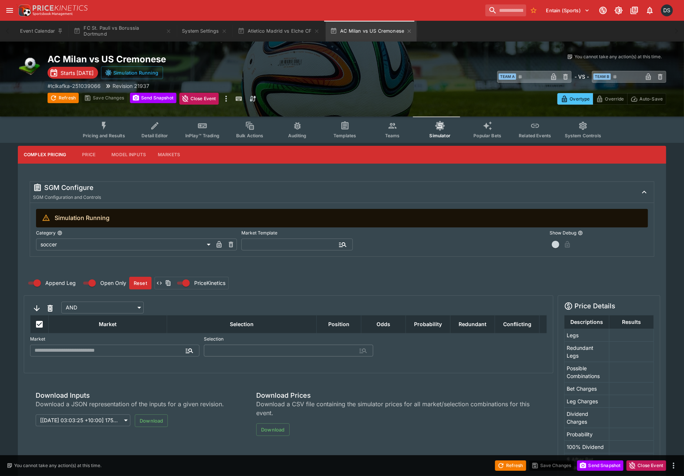
click at [273, 246] on input "text" at bounding box center [290, 245] width 99 height 12
click at [271, 231] on li "soccer" at bounding box center [296, 228] width 111 height 13
type input "******"
click at [413, 246] on button "Apply Template" at bounding box center [414, 245] width 45 height 12
click at [105, 98] on button "Save Changes" at bounding box center [104, 98] width 45 height 10
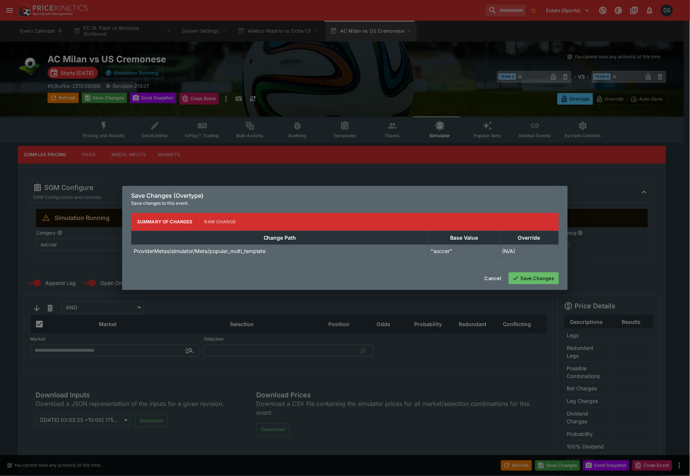
click at [529, 280] on button "Save Changes" at bounding box center [534, 279] width 50 height 12
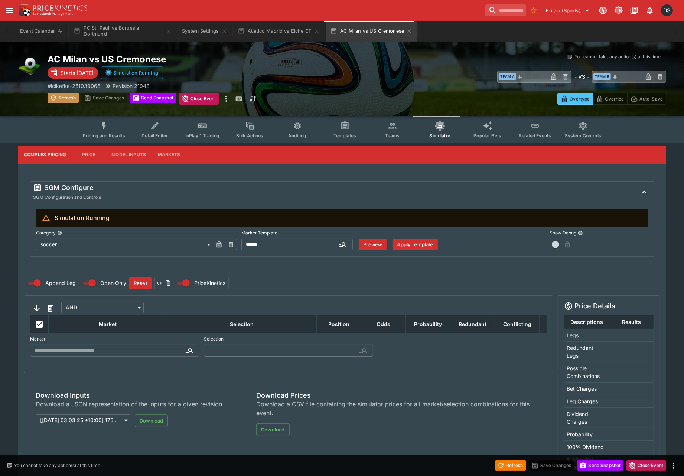
click at [65, 98] on button "Refresh" at bounding box center [63, 98] width 31 height 10
click at [160, 98] on button "Send Snapshot" at bounding box center [153, 98] width 46 height 10
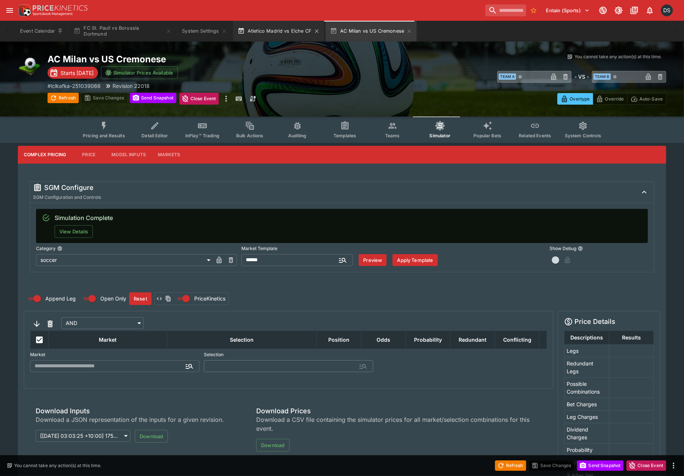
click at [279, 31] on button "Atletico Madrid vs Elche CF" at bounding box center [278, 31] width 91 height 21
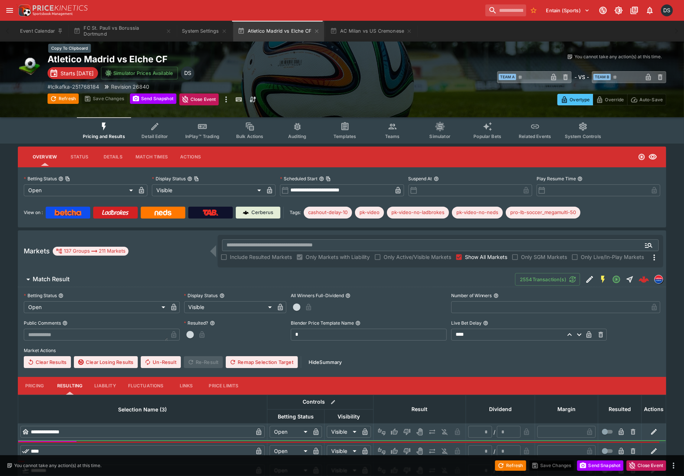
click at [100, 57] on h2 "Atletico Madrid vs Elche CF" at bounding box center [202, 59] width 309 height 12
click at [359, 32] on button "AC Milan vs US Cremonese" at bounding box center [371, 31] width 91 height 21
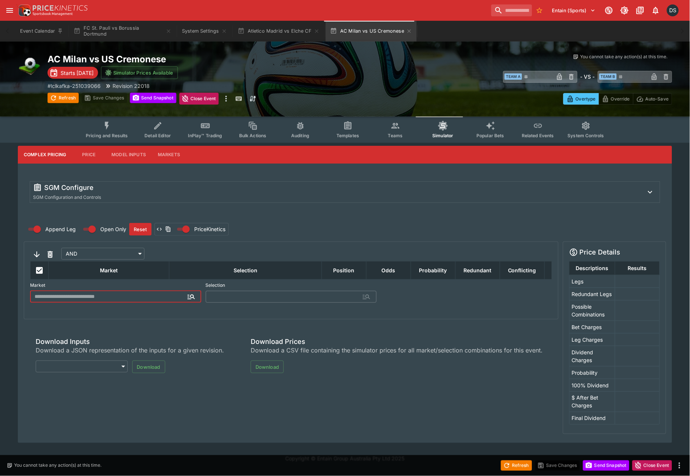
type input "**********"
click at [103, 58] on h2 "AC Milan vs US Cremonese" at bounding box center [204, 59] width 312 height 12
click at [223, 32] on icon "System Settings" at bounding box center [223, 30] width 3 height 3
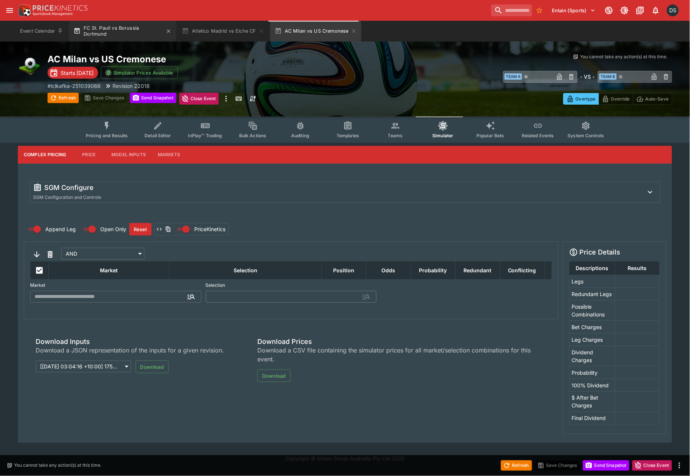
click at [134, 33] on button "FC St. Pauli vs Borussia Dortmund" at bounding box center [122, 31] width 107 height 21
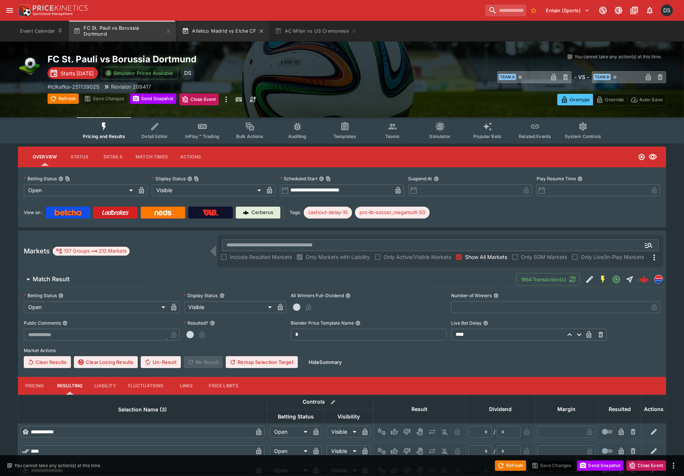
click at [222, 32] on button "Atletico Madrid vs Elche CF" at bounding box center [222, 31] width 91 height 21
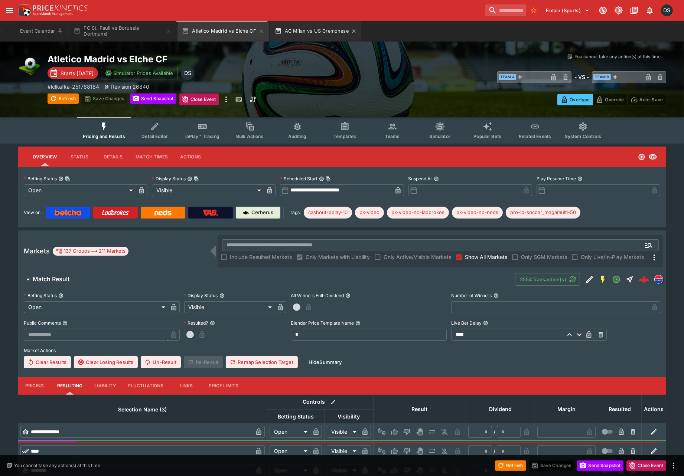
click at [300, 30] on button "AC Milan vs US Cremonese" at bounding box center [315, 31] width 91 height 21
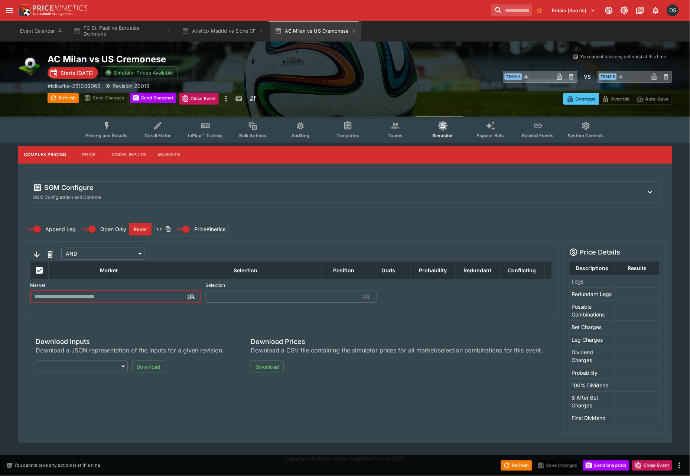
type input "**********"
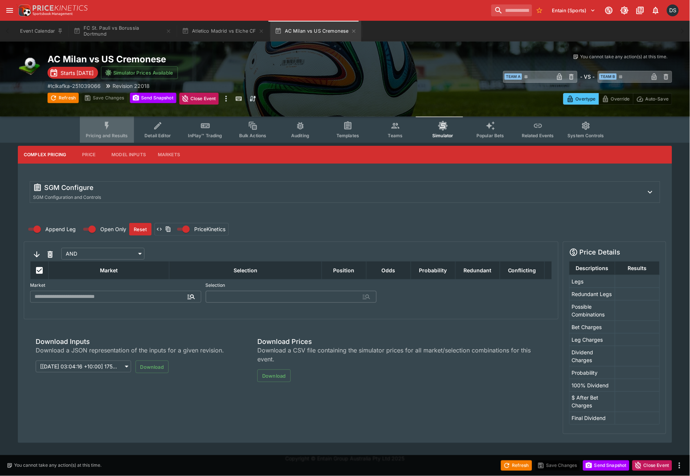
click at [112, 127] on icon "Event type filters" at bounding box center [107, 126] width 10 height 10
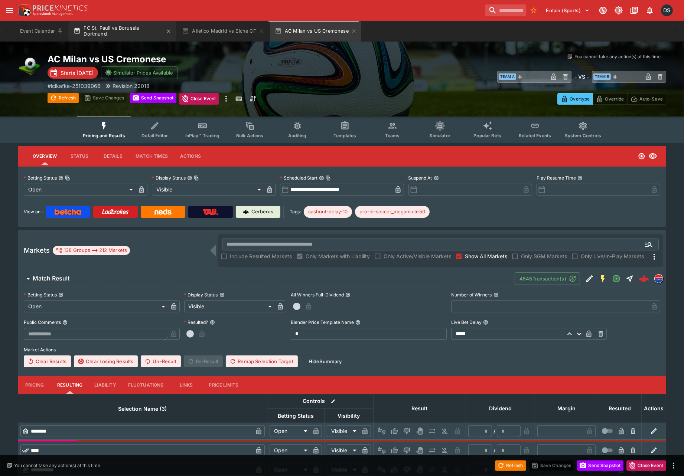
click at [117, 29] on button "FC St. Pauli vs Borussia Dortmund" at bounding box center [122, 31] width 107 height 21
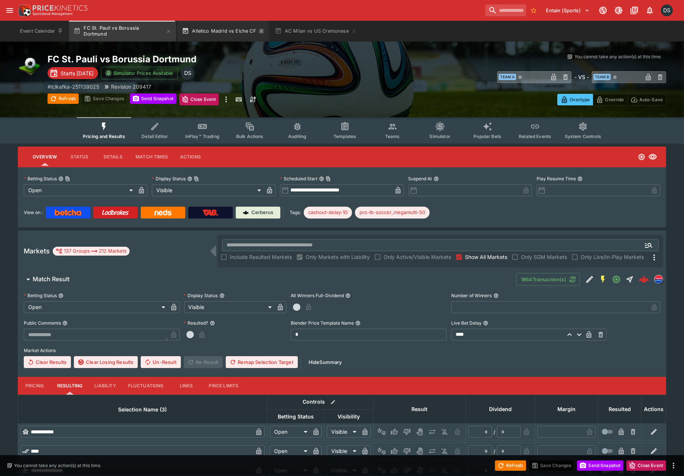
click at [260, 31] on icon "button" at bounding box center [261, 31] width 6 height 6
click at [170, 29] on button "FC St. Pauli vs Borussia Dortmund" at bounding box center [122, 31] width 107 height 21
click at [169, 32] on icon "button" at bounding box center [169, 31] width 6 height 6
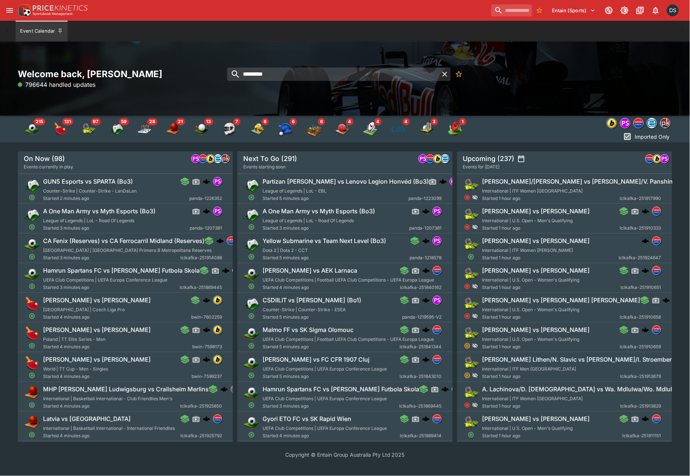
drag, startPoint x: 295, startPoint y: 76, endPoint x: 139, endPoint y: 77, distance: 155.9
click at [139, 77] on div "Welcome back, Daniel Solti 796644 handled updates *********" at bounding box center [345, 78] width 654 height 21
drag, startPoint x: 246, startPoint y: 72, endPoint x: 259, endPoint y: 73, distance: 13.0
click at [246, 73] on input "*****" at bounding box center [333, 74] width 212 height 13
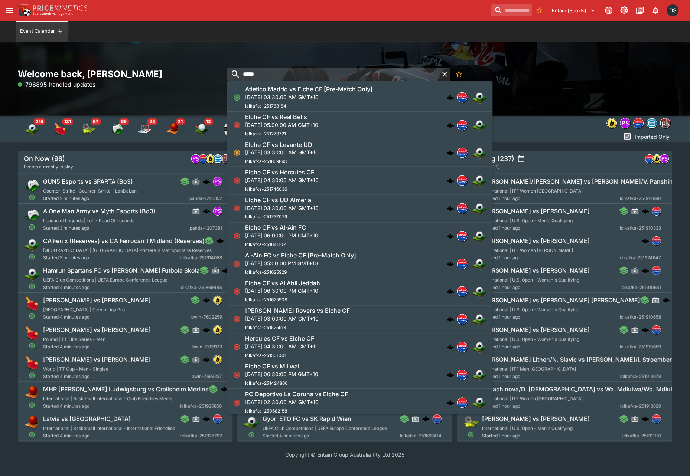
click at [286, 91] on h6 "Atletico Madrid vs Elche CF [Pre-Match Only]" at bounding box center [308, 89] width 127 height 8
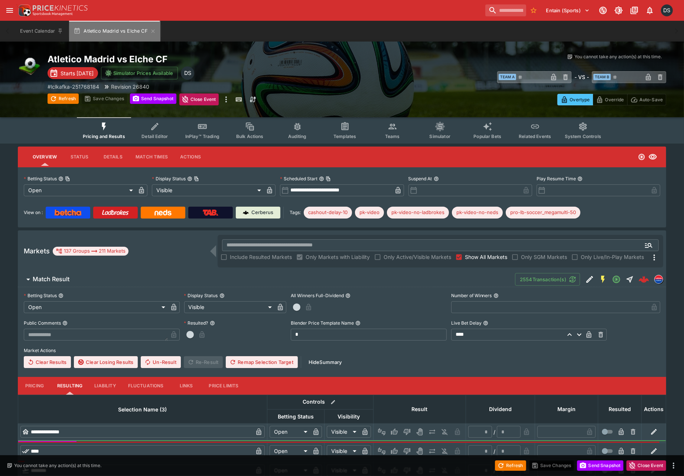
drag, startPoint x: 151, startPoint y: 31, endPoint x: 259, endPoint y: 71, distance: 115.1
click at [151, 31] on icon "button" at bounding box center [153, 31] width 6 height 6
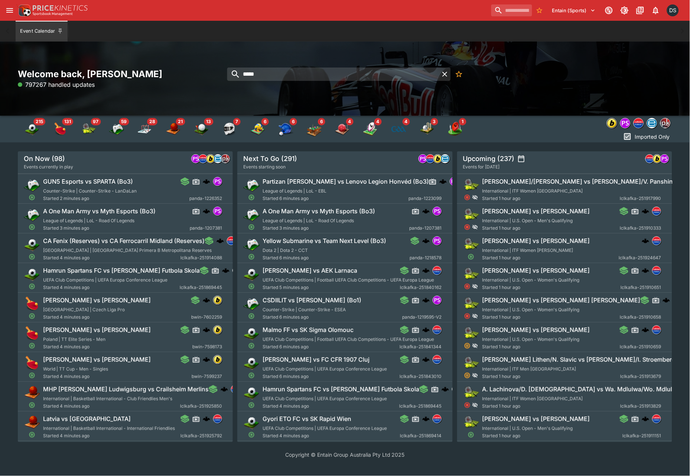
drag, startPoint x: 264, startPoint y: 73, endPoint x: 213, endPoint y: 84, distance: 52.9
click at [213, 84] on div "Welcome back, Daniel Solti 797267 handled updates *****" at bounding box center [345, 78] width 654 height 21
type input "*********"
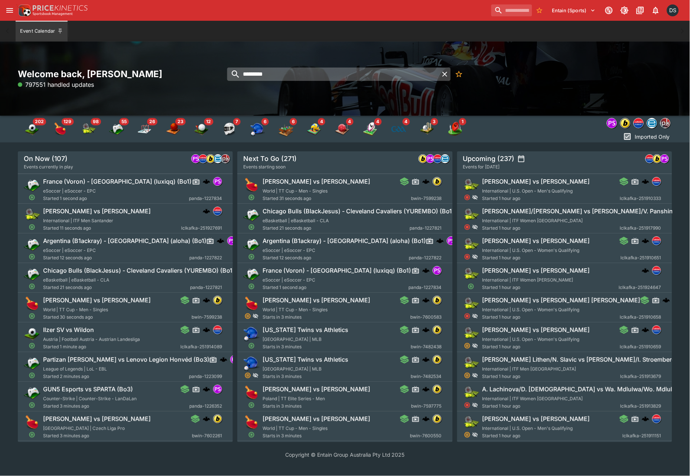
drag, startPoint x: 273, startPoint y: 71, endPoint x: 283, endPoint y: 79, distance: 12.1
click at [273, 71] on input "*********" at bounding box center [333, 74] width 212 height 13
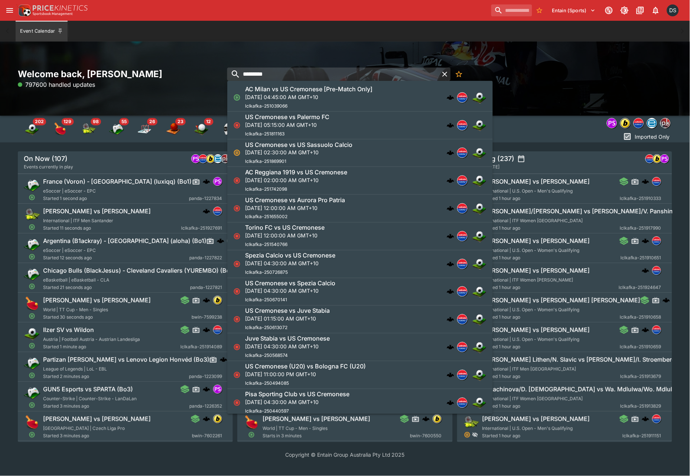
click at [294, 95] on p "Sun, Aug 24, 2025, 04:45:00 AM GMT+10" at bounding box center [308, 97] width 127 height 8
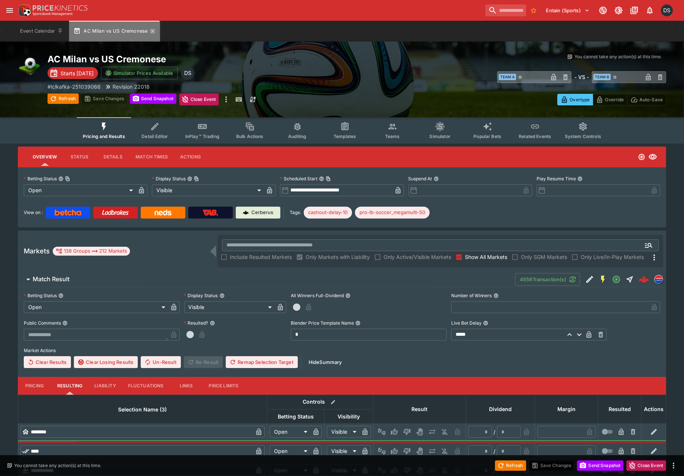
drag, startPoint x: 153, startPoint y: 30, endPoint x: 127, endPoint y: 1, distance: 38.9
click at [153, 30] on icon "button" at bounding box center [152, 30] width 3 height 3
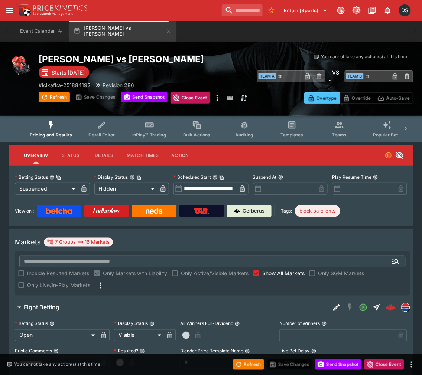
click at [247, 239] on div "Markets 7 Groups 16 Markets ​ Include Resulted Markets Only Markets with Liabil…" at bounding box center [211, 264] width 404 height 71
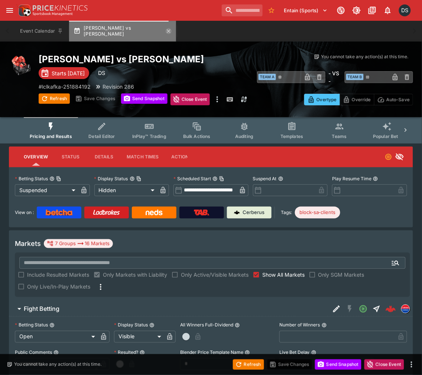
click at [166, 31] on icon "button" at bounding box center [169, 31] width 6 height 6
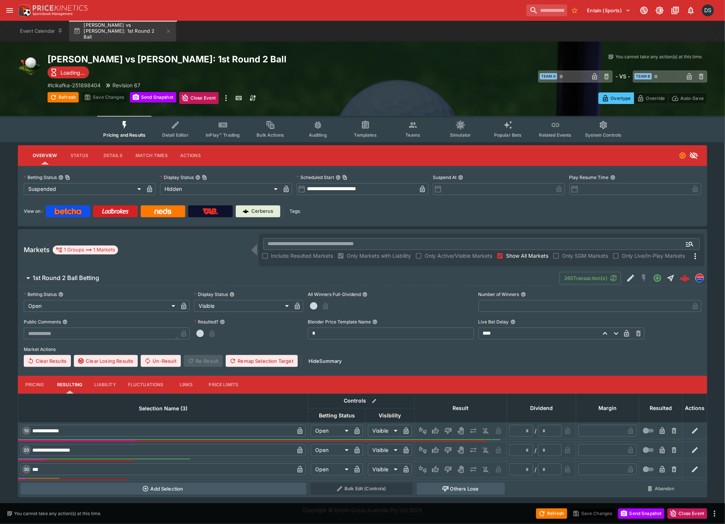
click at [112, 153] on button "Details" at bounding box center [112, 156] width 33 height 18
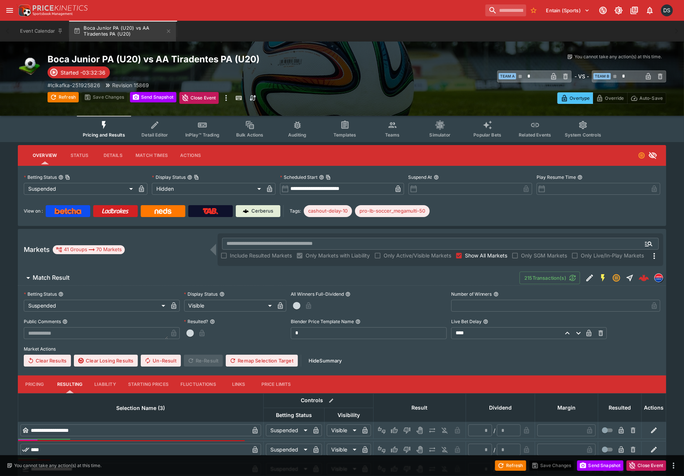
click at [473, 252] on span "Show All Markets" at bounding box center [486, 256] width 42 height 8
click at [69, 279] on span "Match Result" at bounding box center [273, 278] width 481 height 8
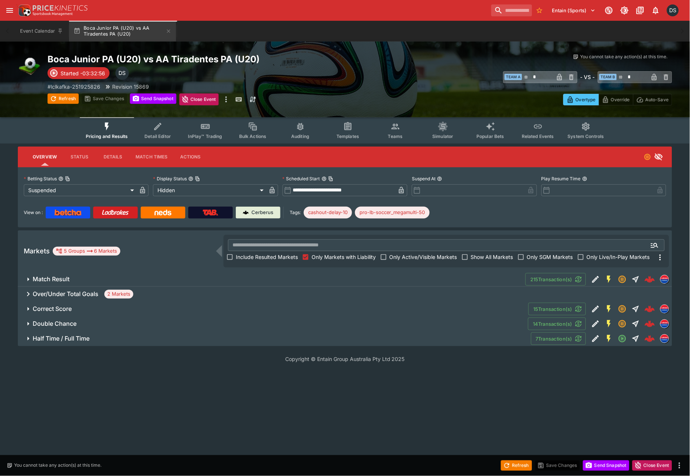
click at [60, 312] on h6 "Correct Score" at bounding box center [52, 309] width 39 height 8
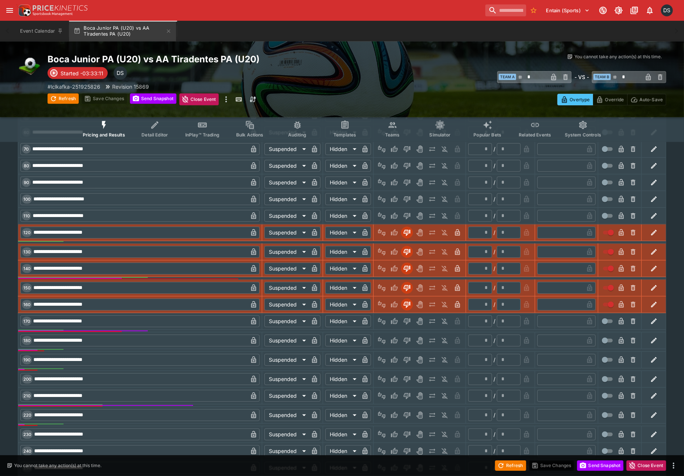
scroll to position [577, 0]
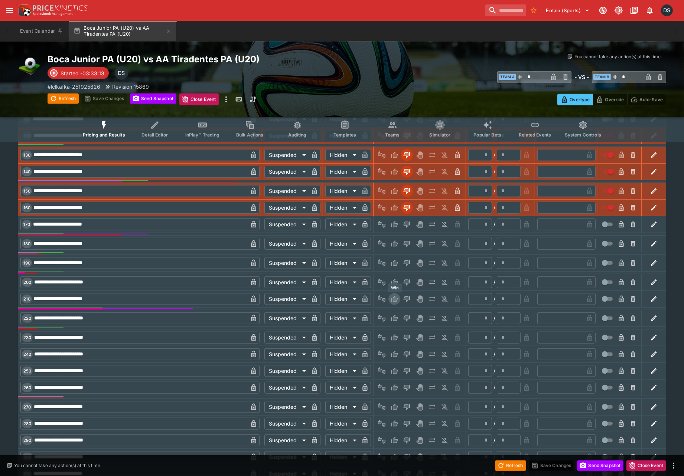
click at [394, 300] on icon "Win" at bounding box center [394, 299] width 7 height 6
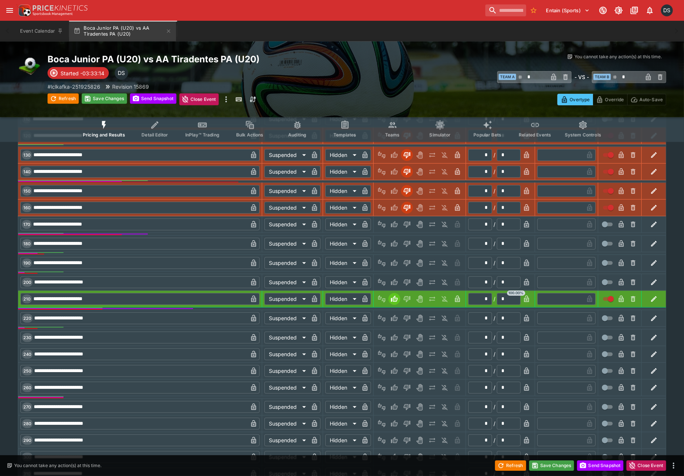
type input "*"
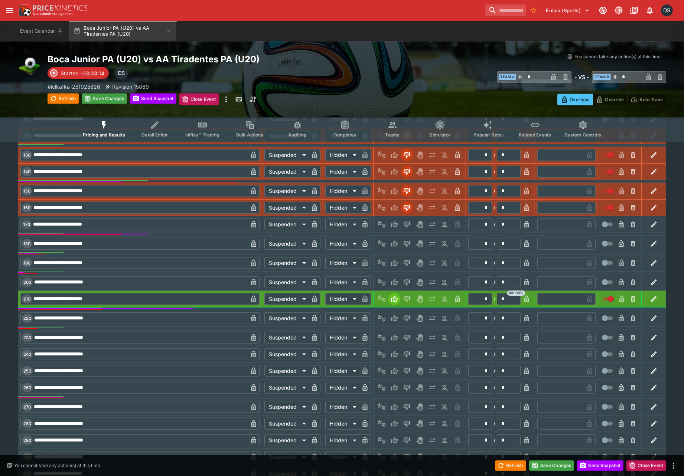
type input "*"
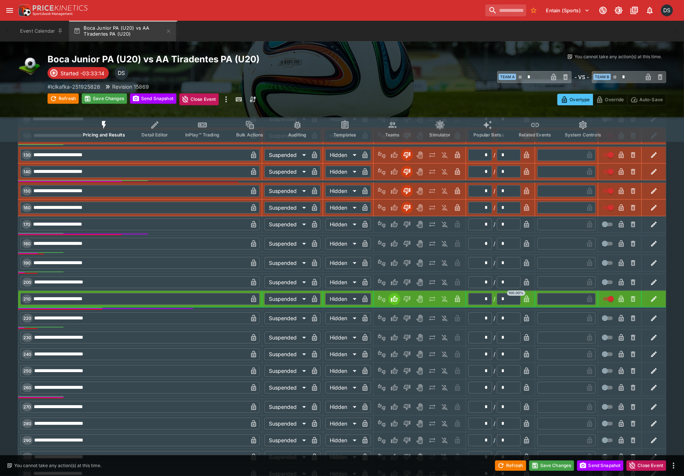
type input "*"
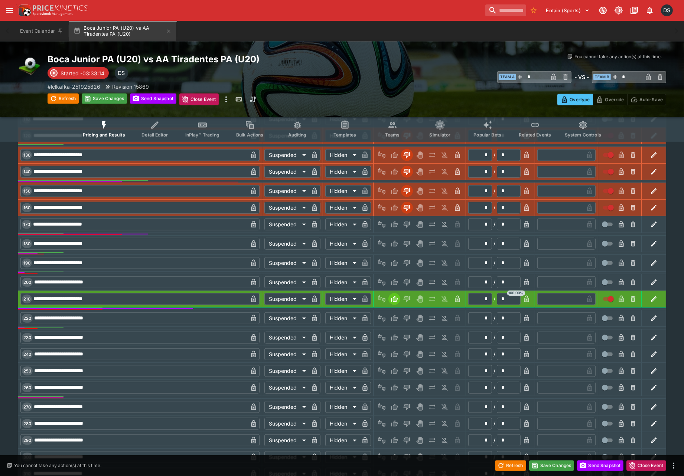
type input "*"
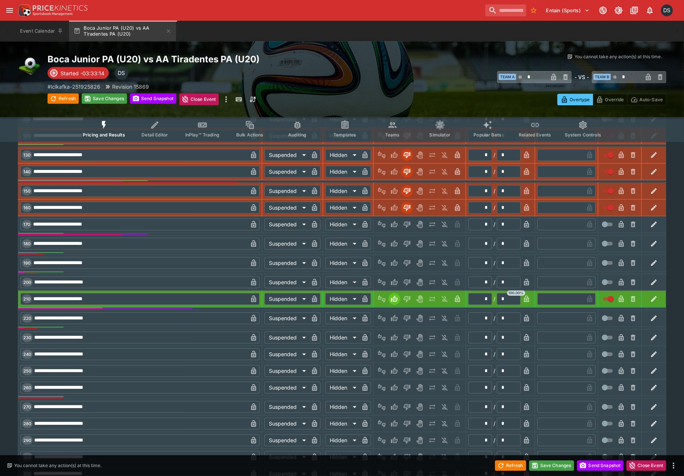
type input "*"
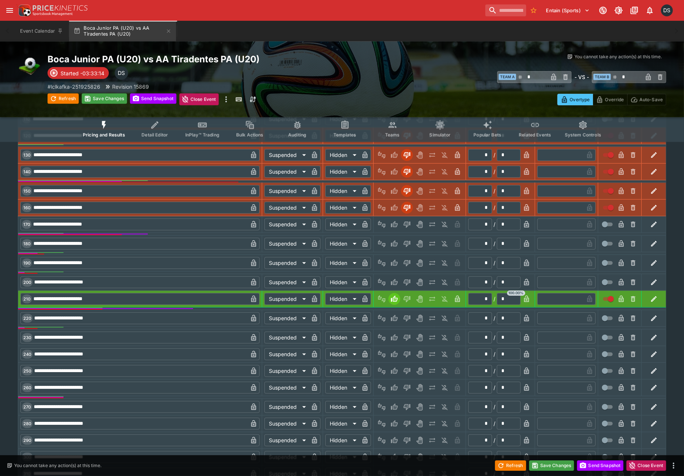
type input "*"
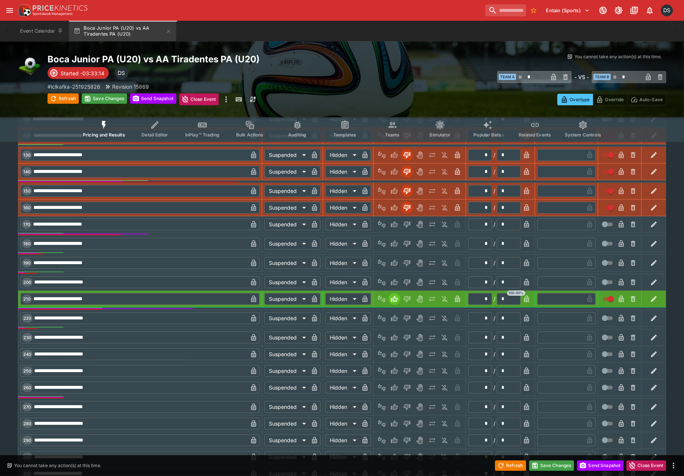
type input "*"
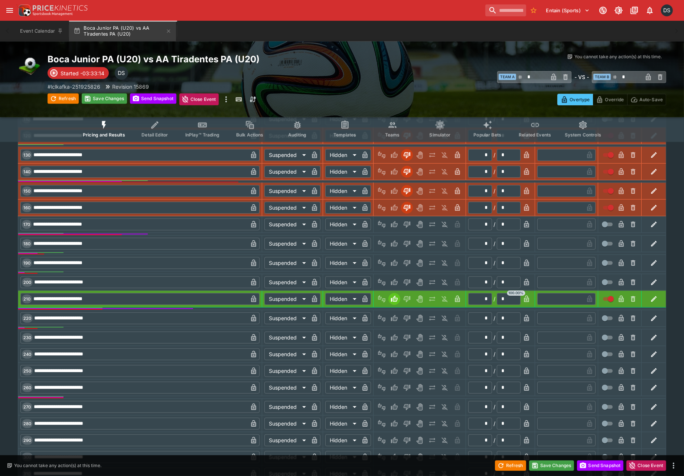
type input "*"
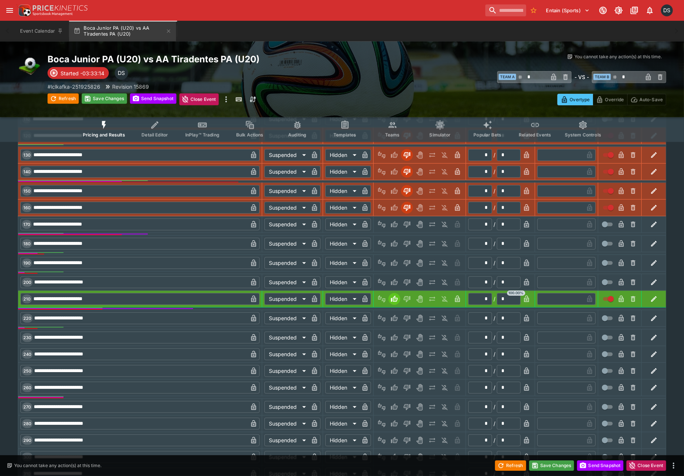
type input "*"
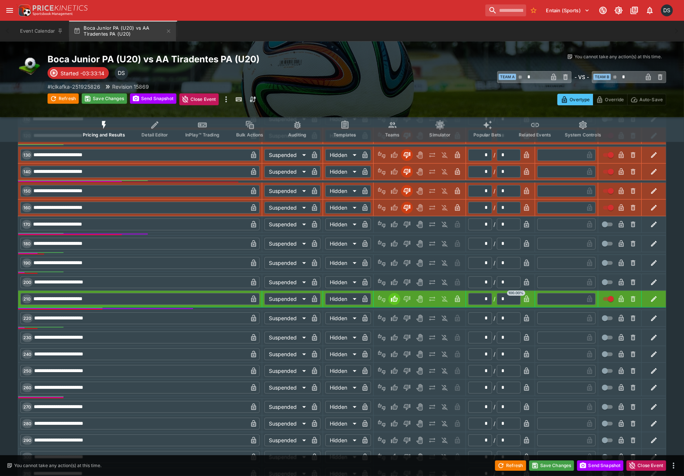
type input "*"
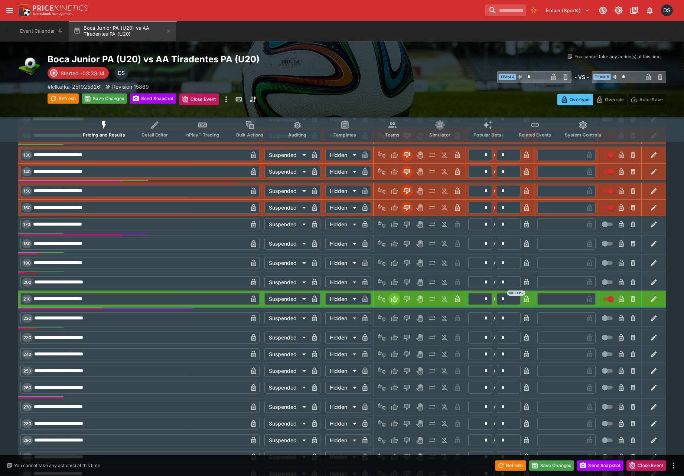
type input "*"
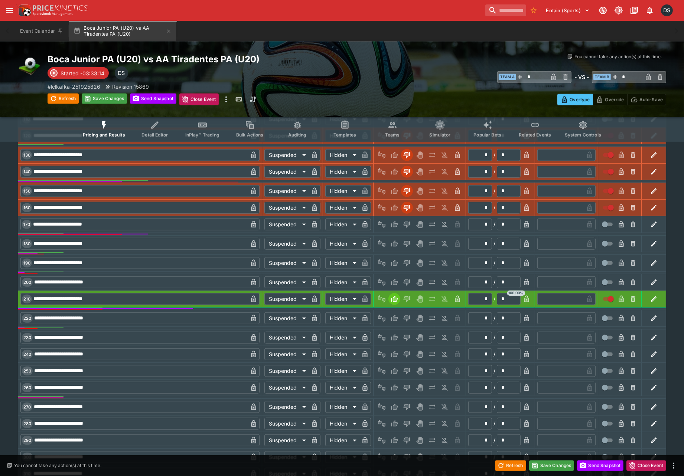
type input "*"
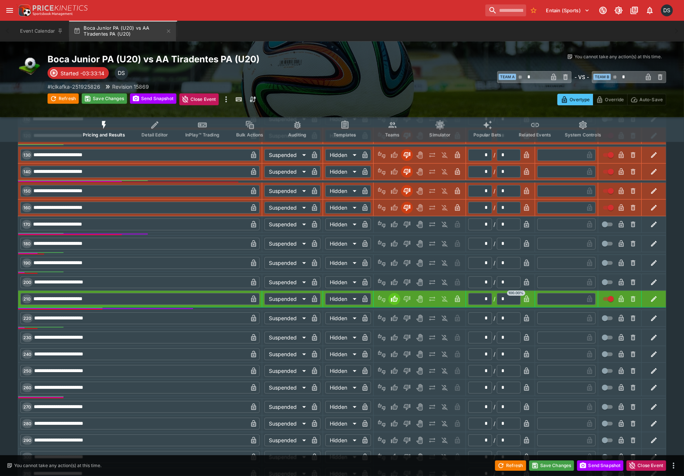
type input "*"
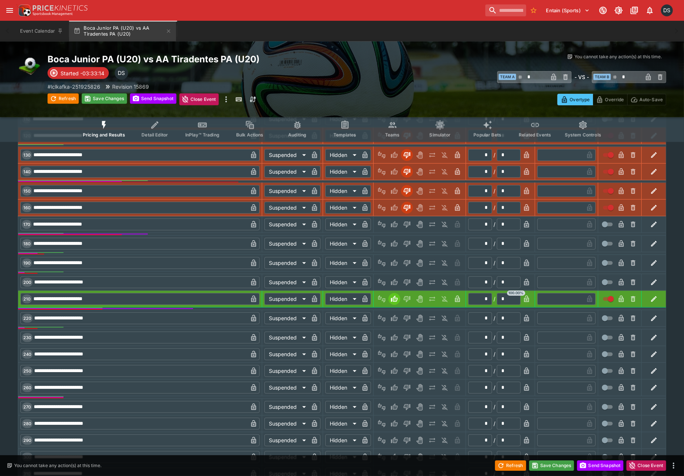
type input "*"
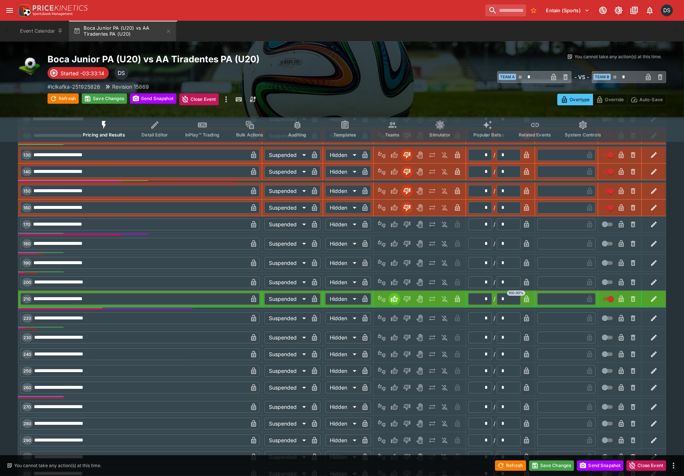
type input "*"
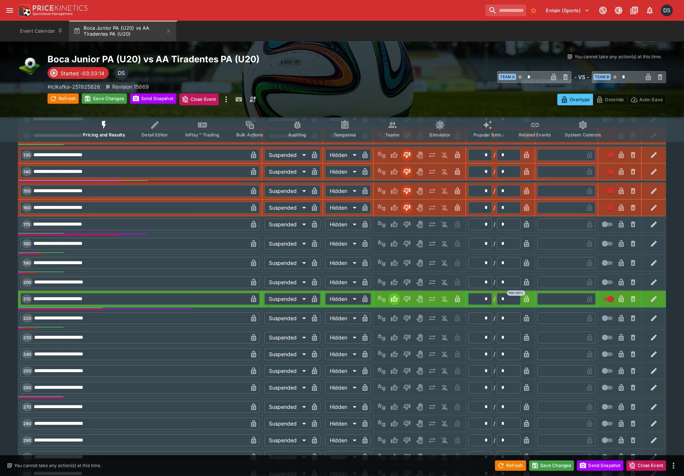
type input "*"
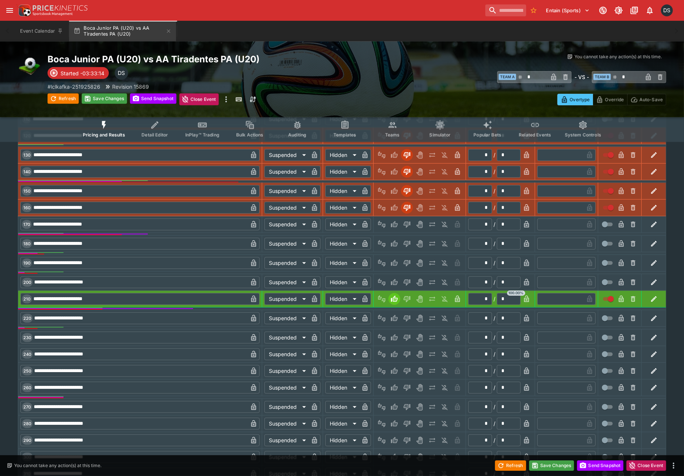
type input "*"
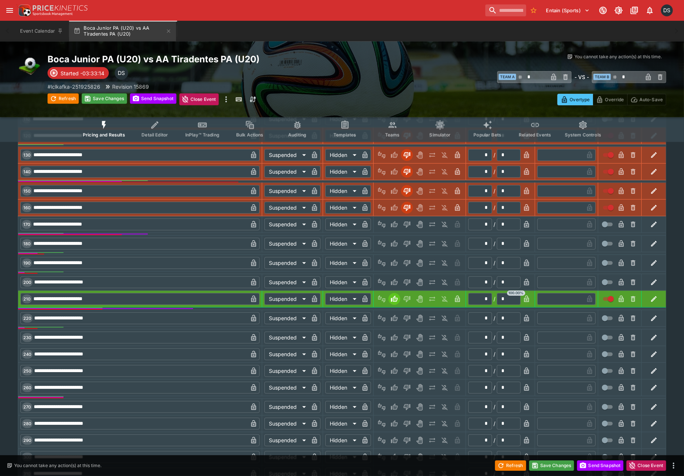
type input "*"
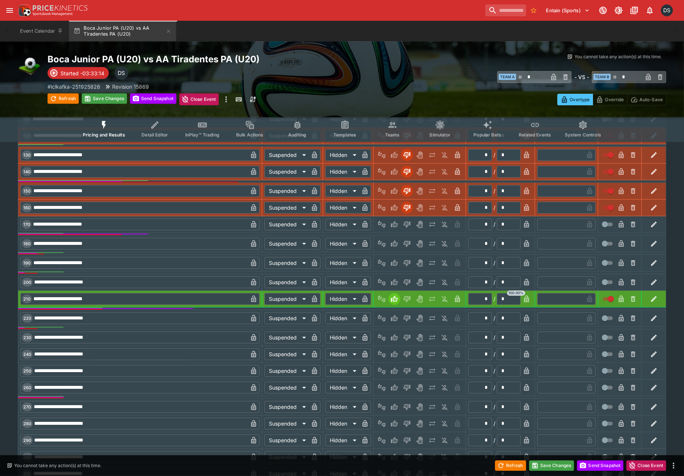
type input "*"
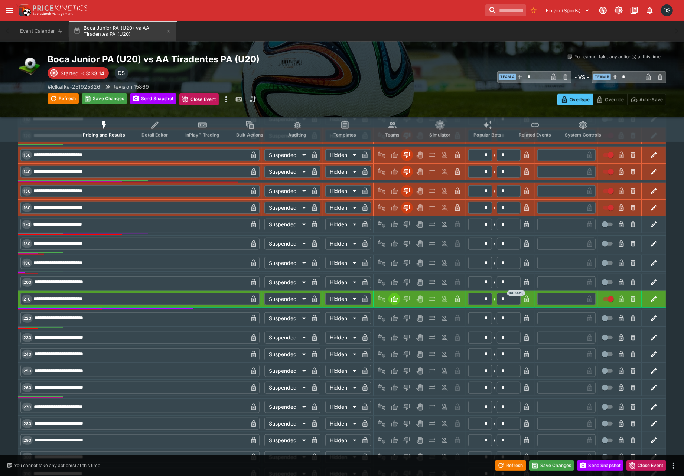
type input "*"
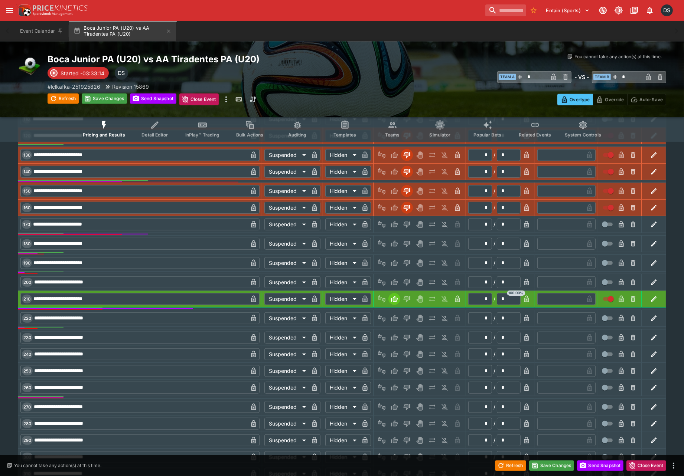
type input "*"
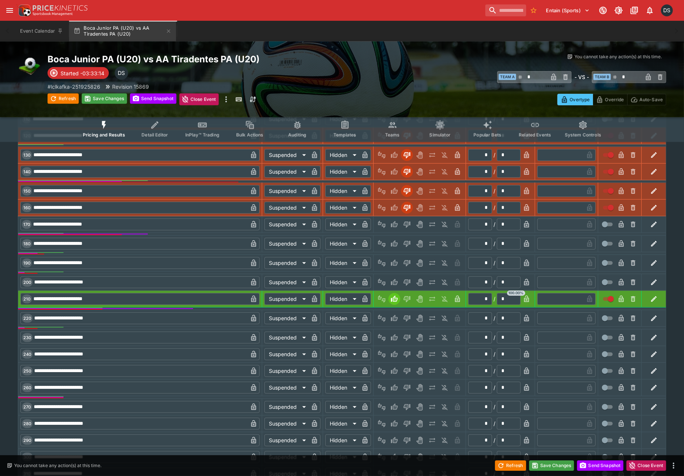
type input "*"
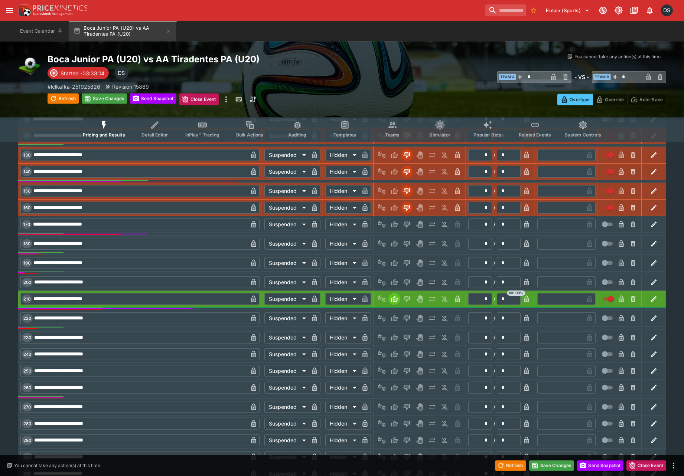
type input "*"
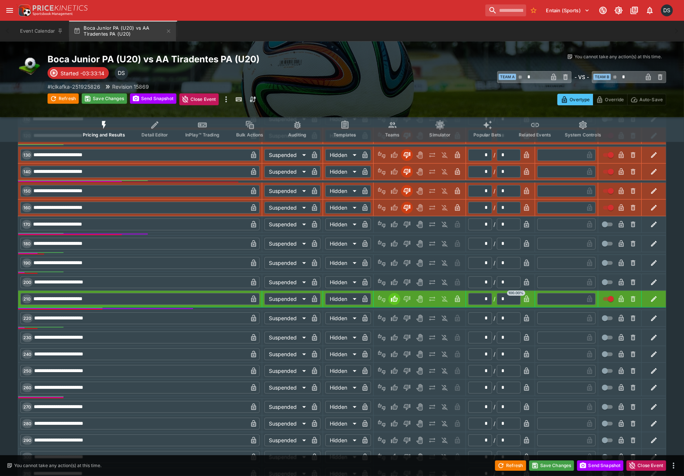
type input "*"
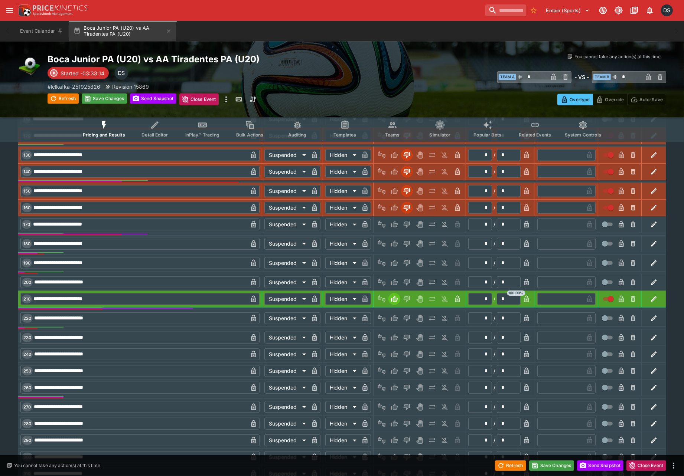
type input "*"
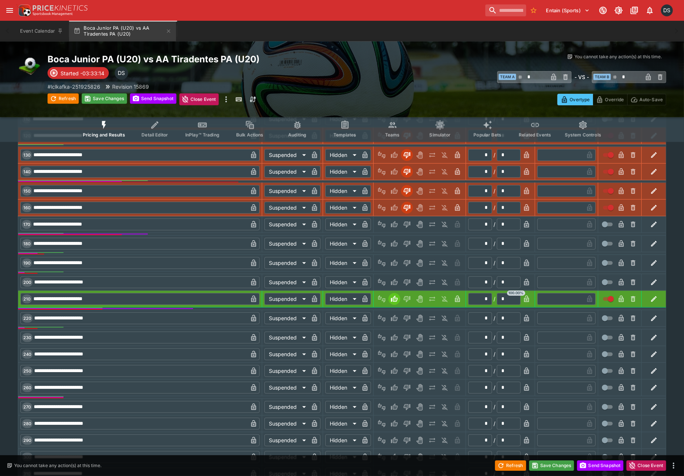
type input "*"
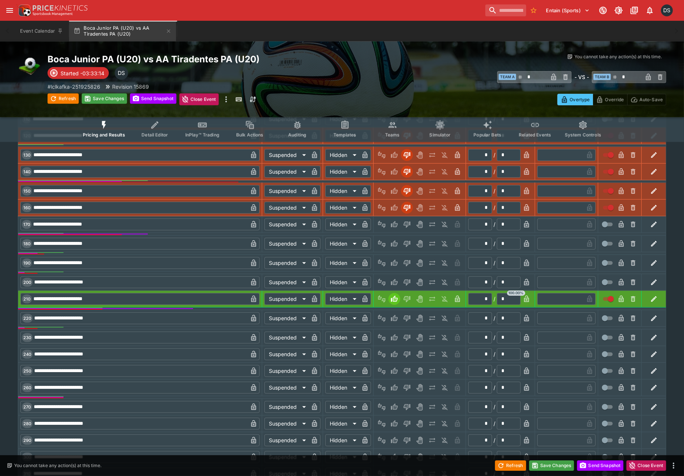
type input "*"
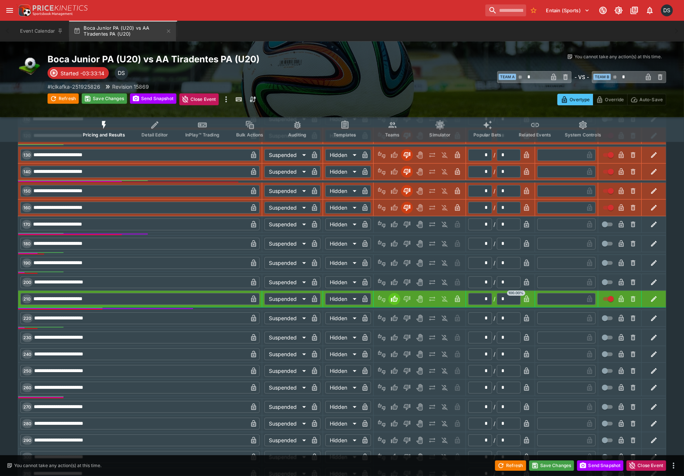
type input "*"
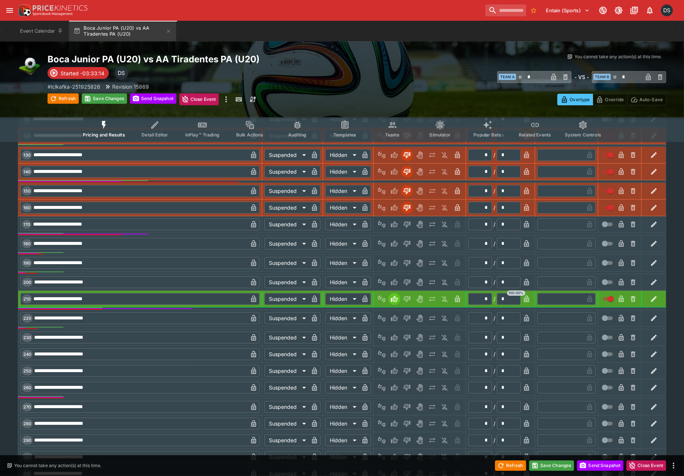
type input "*"
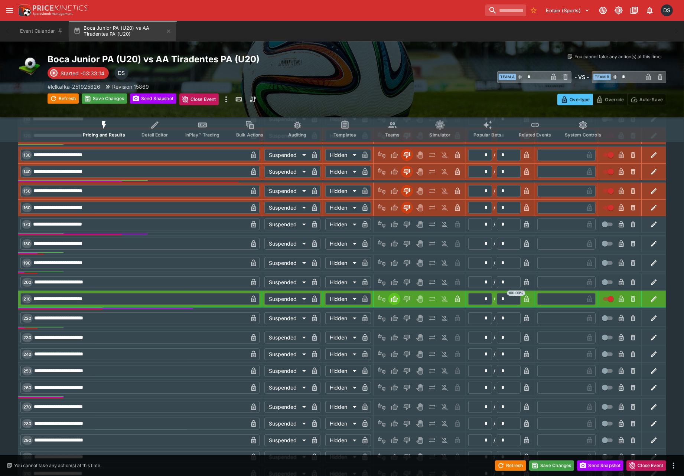
type input "*"
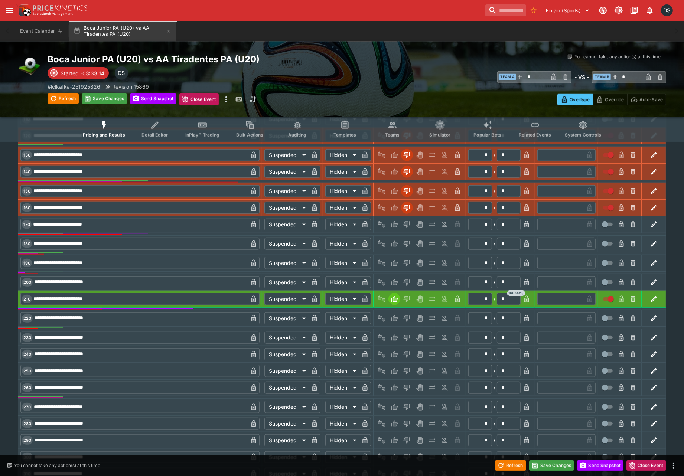
type input "*"
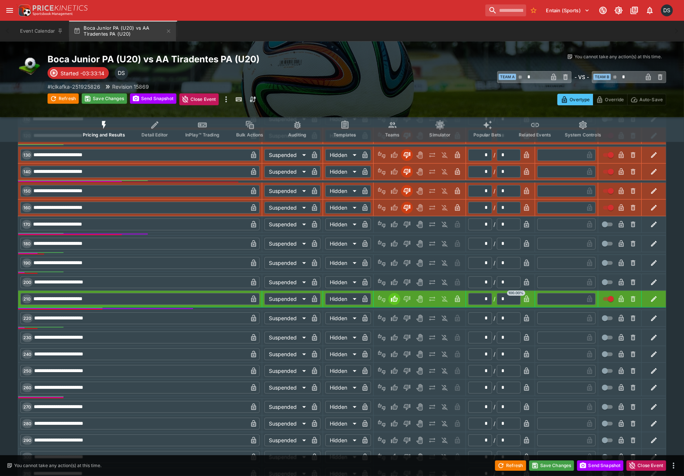
type input "*"
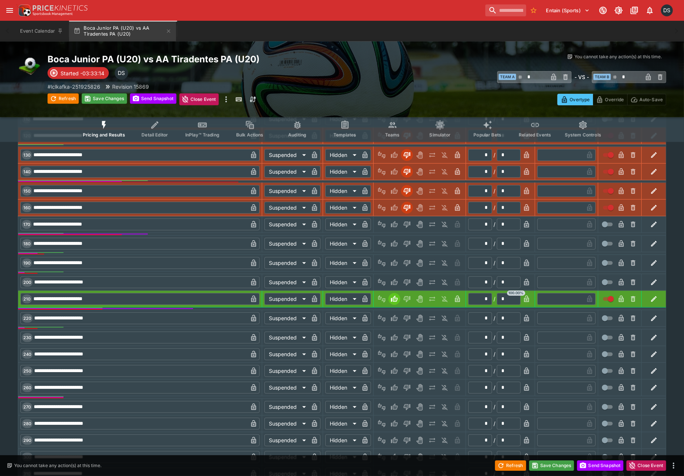
type input "*"
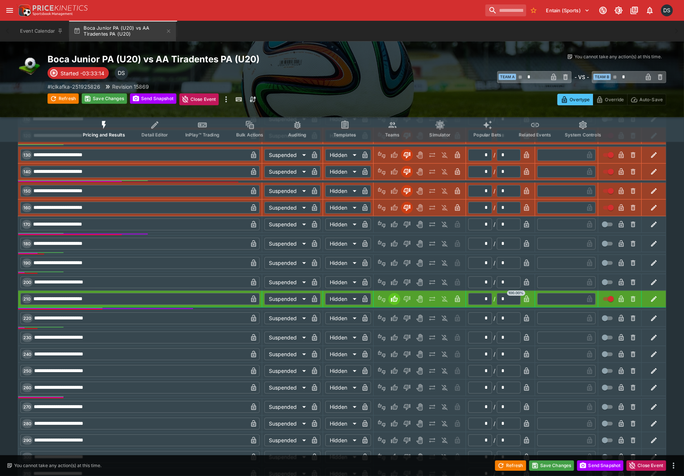
type input "*"
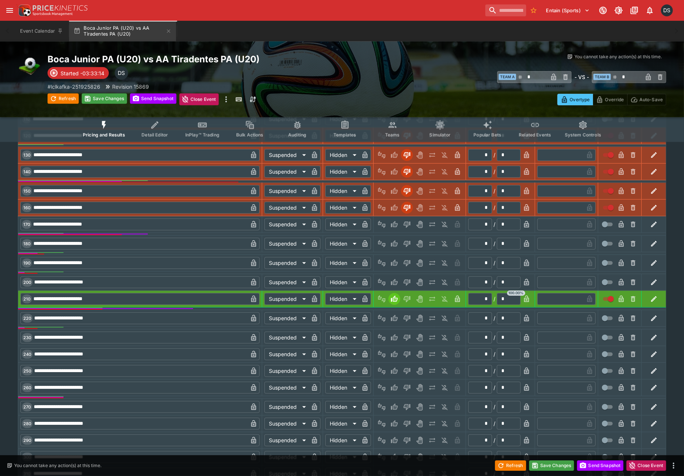
type input "*"
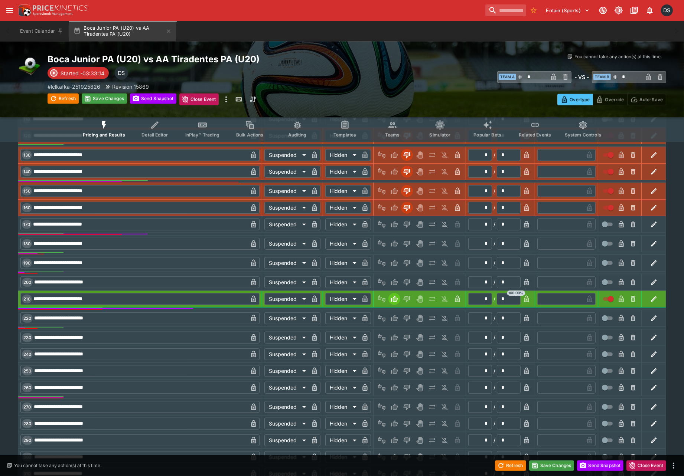
type input "*"
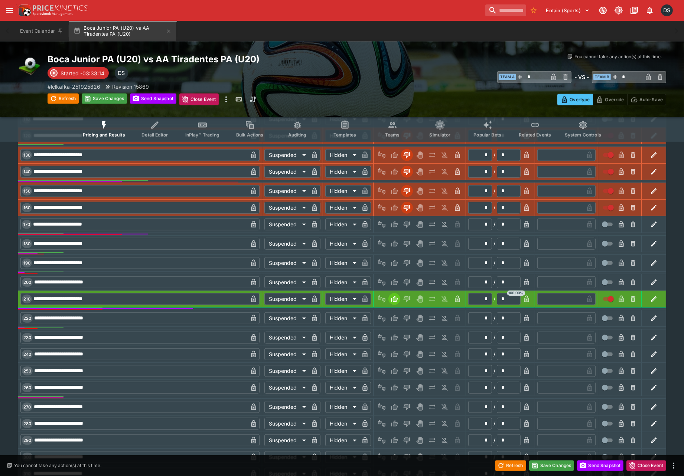
type input "*"
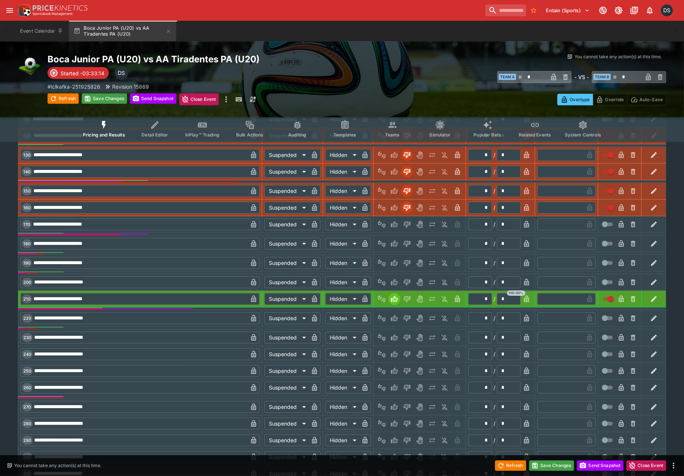
type input "*"
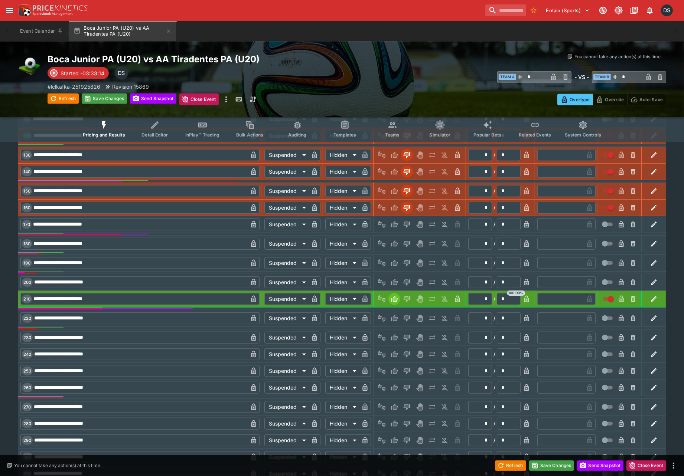
type input "*"
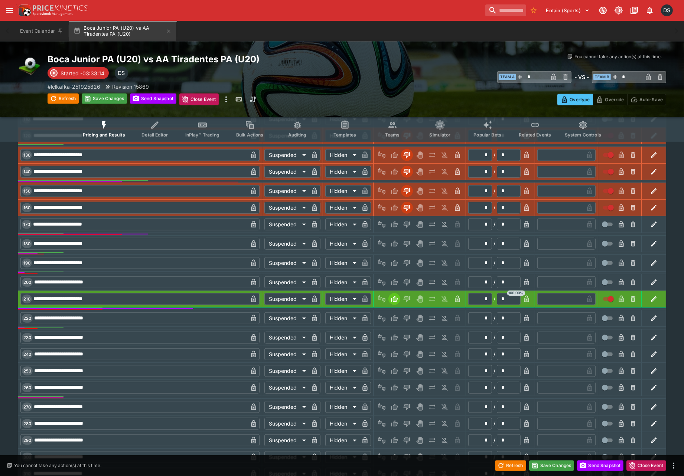
type input "*"
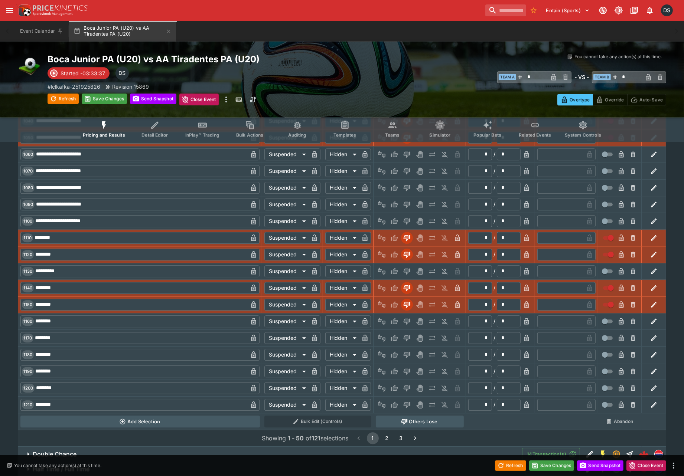
scroll to position [2184, 0]
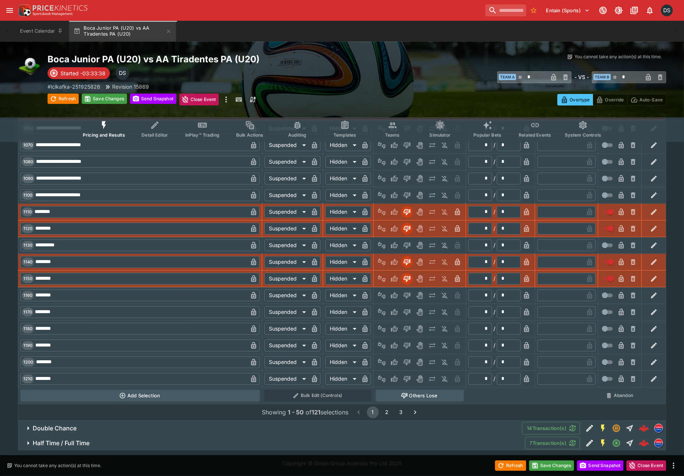
click at [425, 396] on button "Others Lose" at bounding box center [420, 396] width 88 height 12
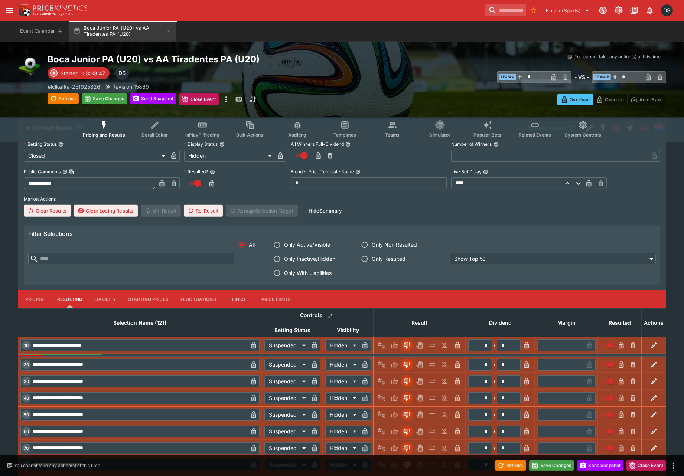
scroll to position [163, 0]
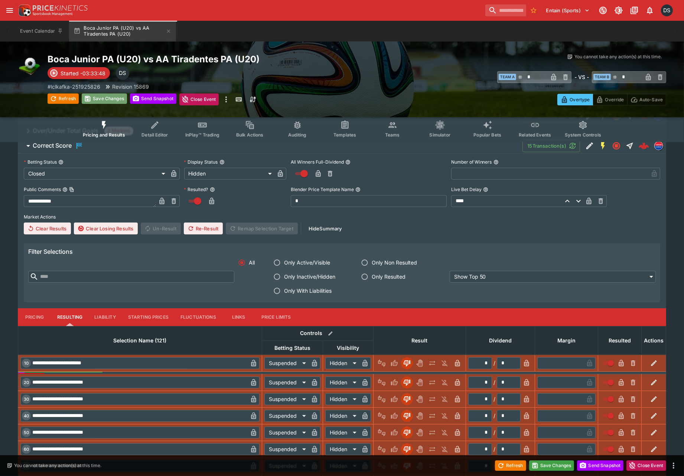
click at [101, 99] on button "Save Changes" at bounding box center [104, 99] width 45 height 10
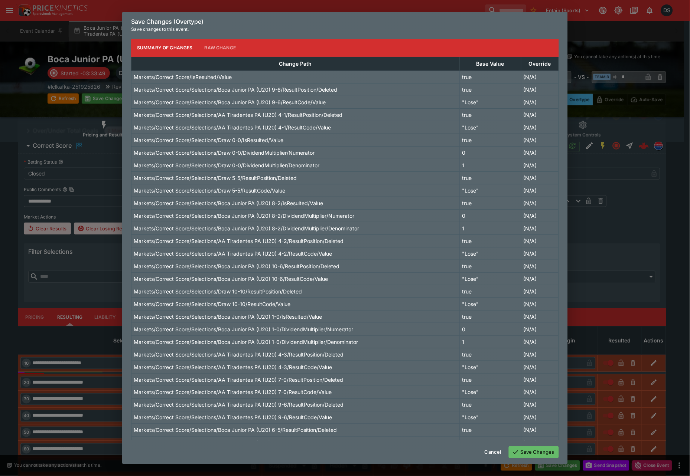
click at [533, 452] on button "Save Changes" at bounding box center [534, 453] width 50 height 12
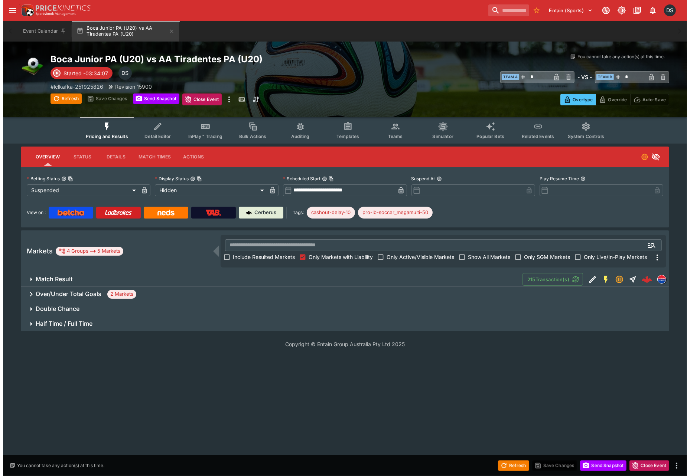
scroll to position [0, 0]
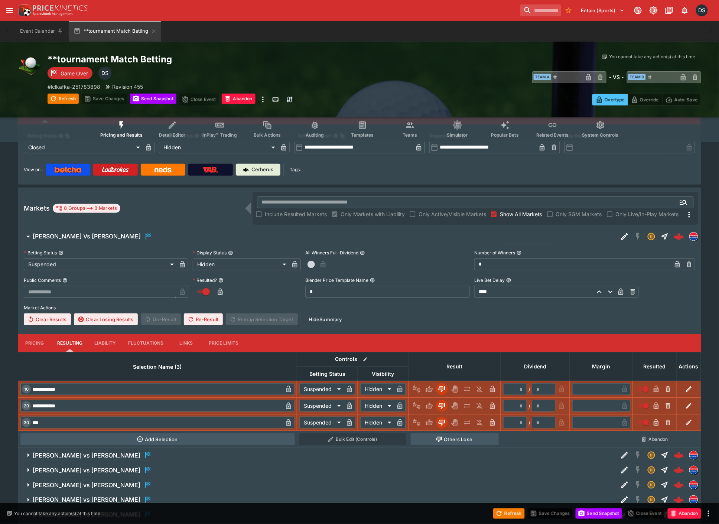
scroll to position [95, 0]
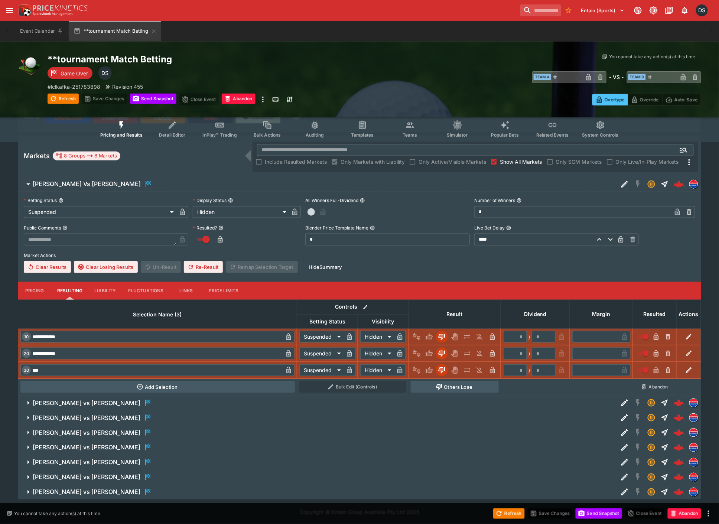
click at [105, 416] on h6 "Freddie Jacobson vs Michael Wright" at bounding box center [87, 418] width 108 height 8
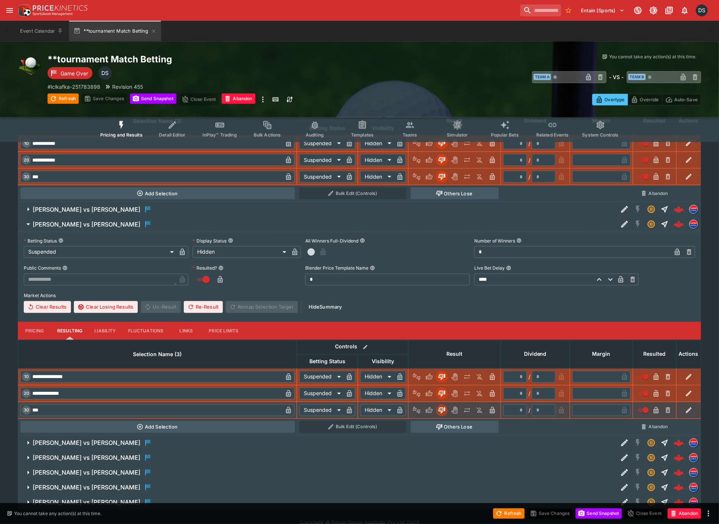
scroll to position [300, 0]
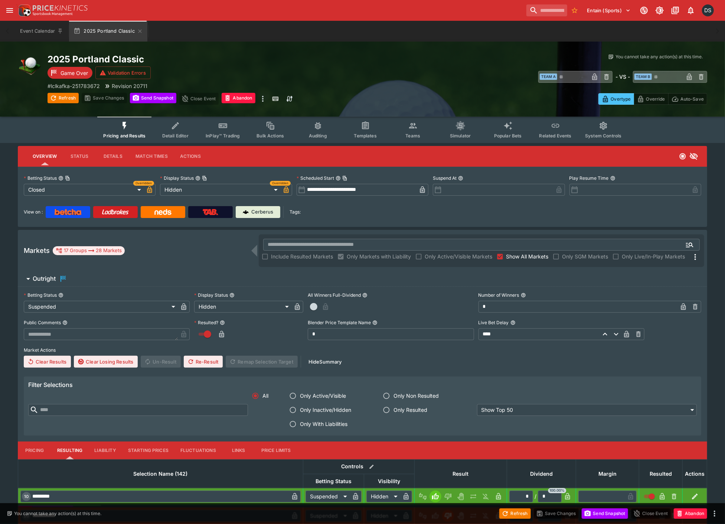
type input "**********"
type input "******"
type input "**********"
